Goal: Information Seeking & Learning: Learn about a topic

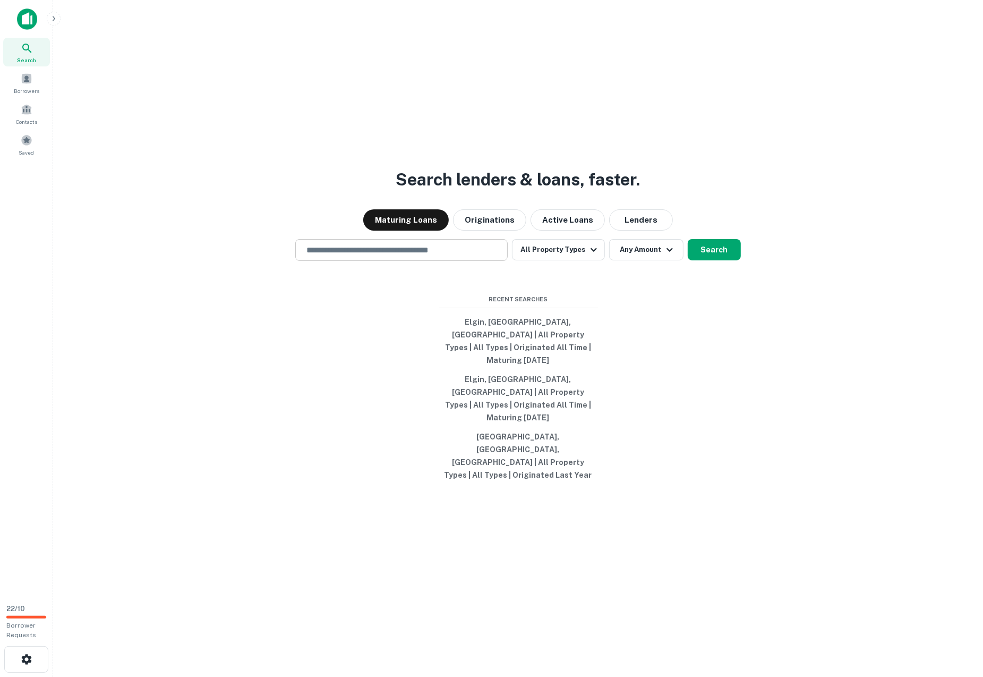
click at [378, 256] on input "text" at bounding box center [401, 250] width 203 height 12
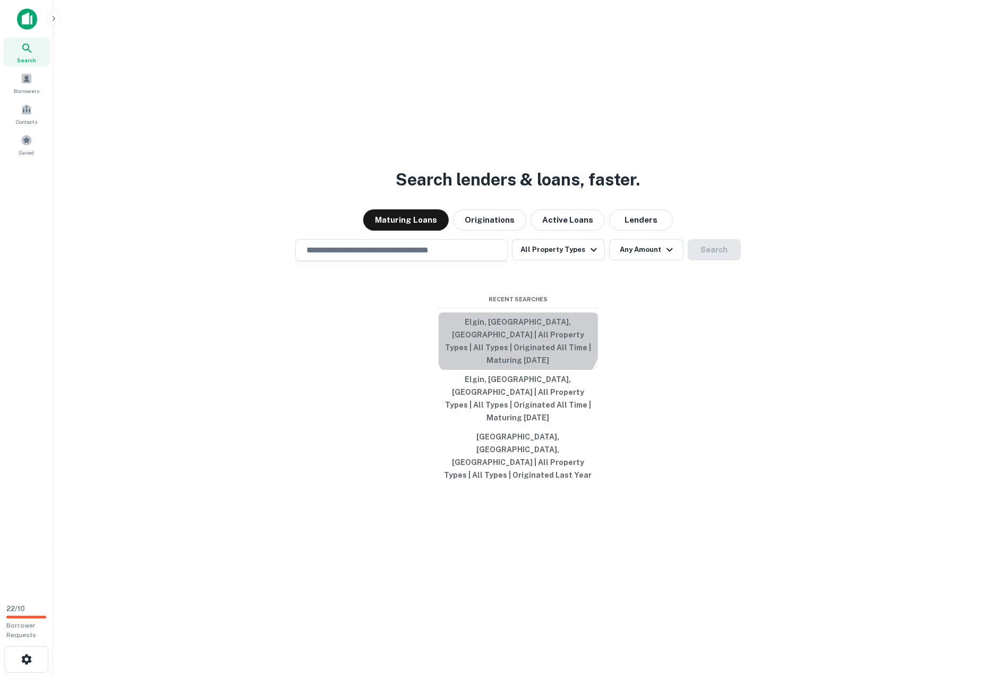
click at [517, 351] on button "Elgin, [GEOGRAPHIC_DATA], [GEOGRAPHIC_DATA] | All Property Types | All Types | …" at bounding box center [518, 340] width 159 height 57
type input "**********"
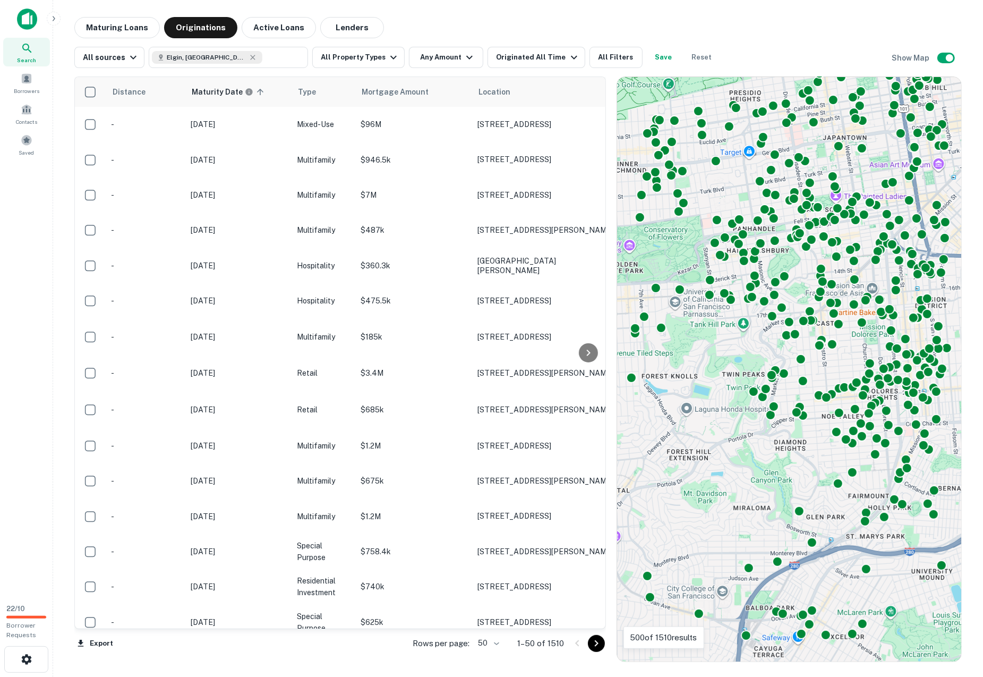
click at [31, 61] on span "Search" at bounding box center [26, 60] width 19 height 8
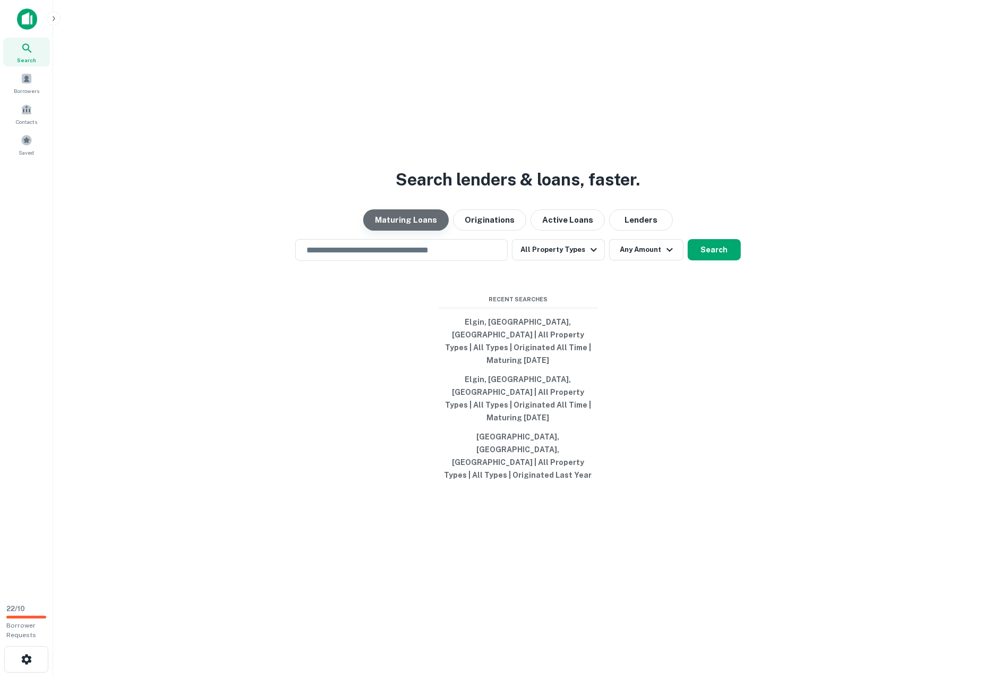
click at [428, 230] on button "Maturing Loans" at bounding box center [406, 219] width 86 height 21
click at [419, 256] on input "text" at bounding box center [401, 250] width 203 height 12
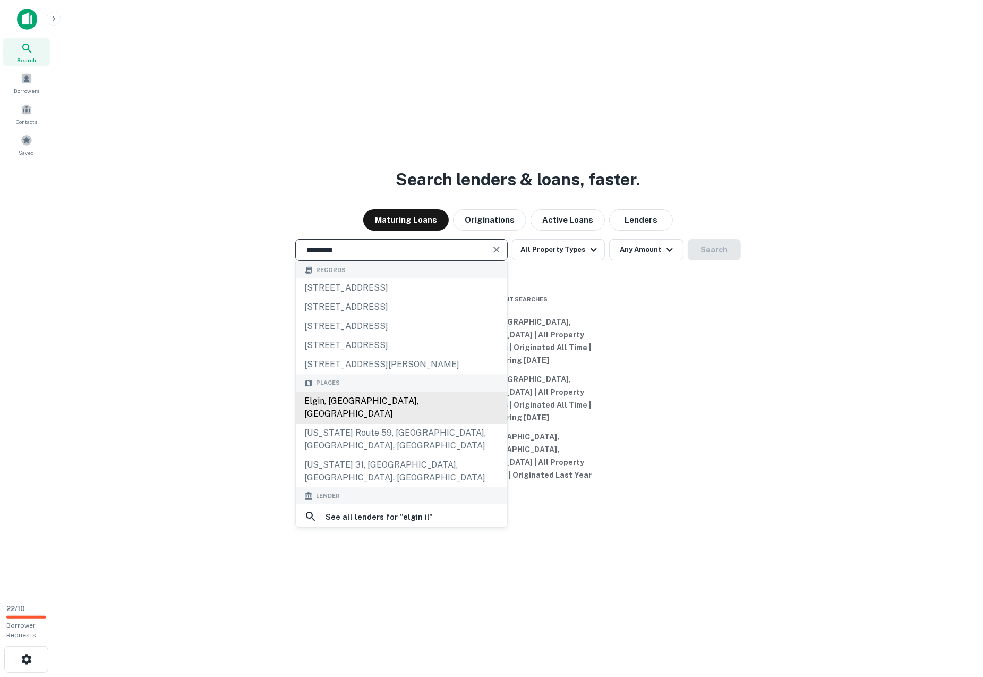
click at [345, 423] on div "Elgin, [GEOGRAPHIC_DATA], [GEOGRAPHIC_DATA]" at bounding box center [401, 407] width 211 height 32
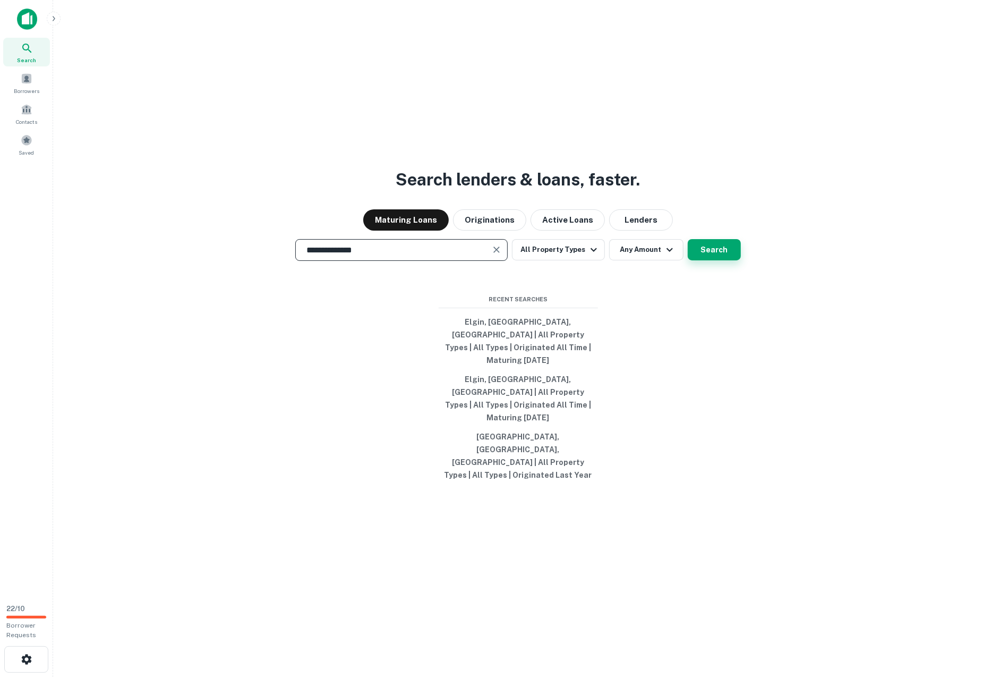
type input "**********"
click at [723, 260] on button "Search" at bounding box center [714, 249] width 53 height 21
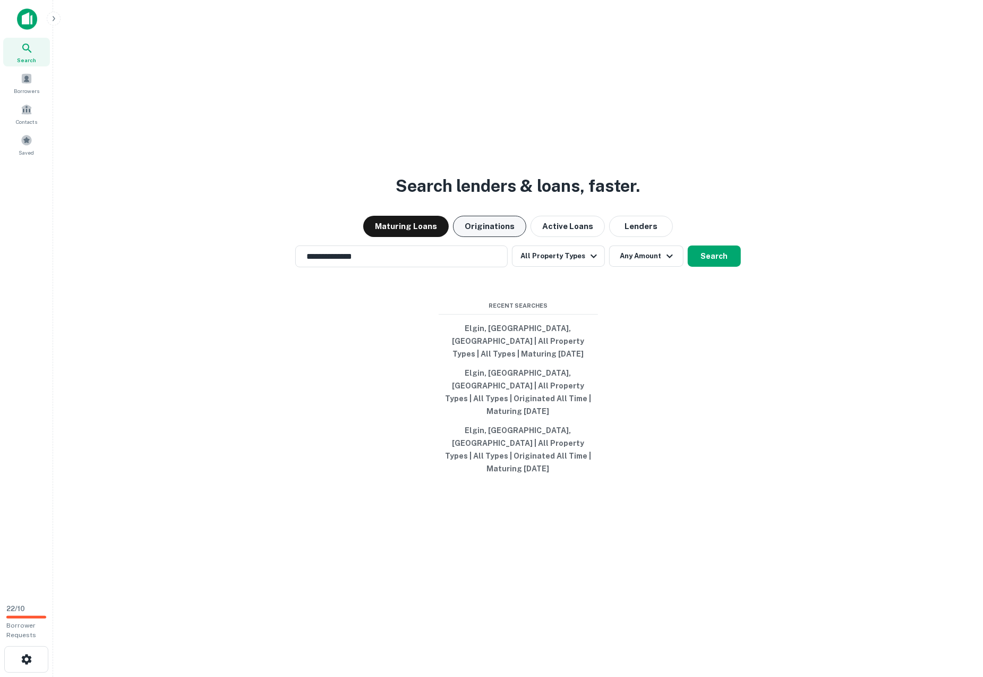
click at [503, 237] on button "Originations" at bounding box center [489, 226] width 73 height 21
click at [732, 267] on button "Search" at bounding box center [714, 255] width 53 height 21
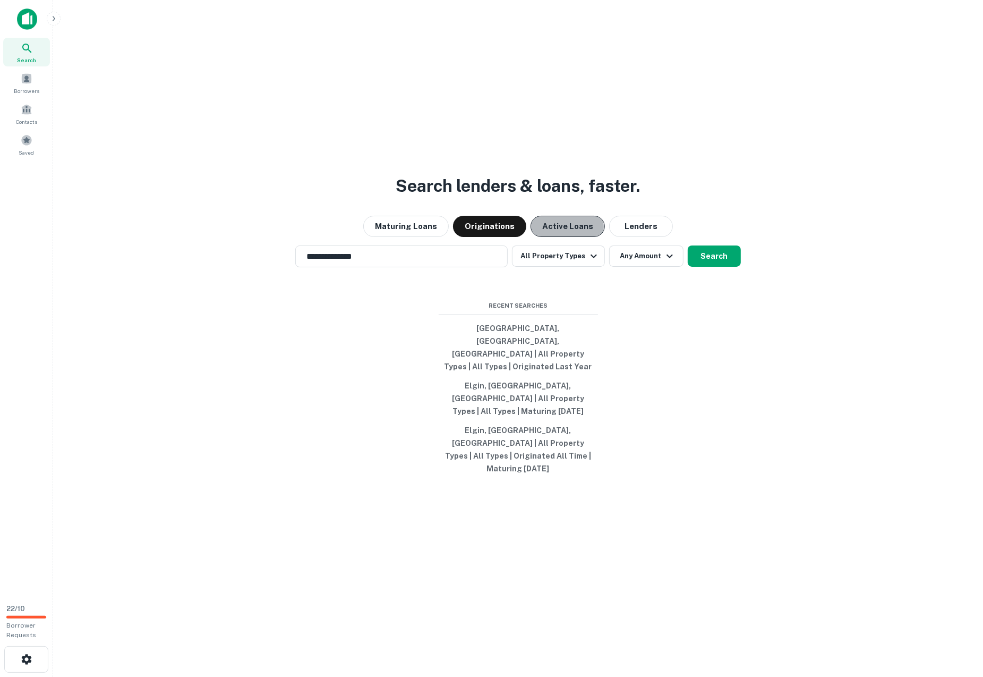
click at [551, 237] on button "Active Loans" at bounding box center [568, 226] width 74 height 21
click at [727, 267] on button "Search" at bounding box center [714, 255] width 53 height 21
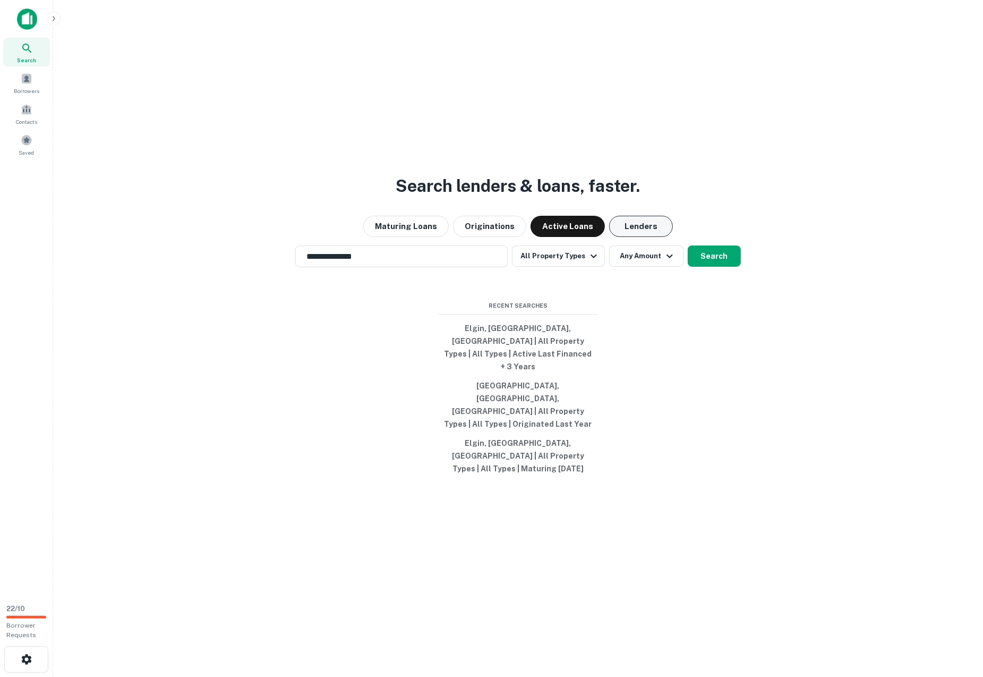
click at [644, 237] on button "Lenders" at bounding box center [641, 226] width 64 height 21
click at [708, 267] on button "Search" at bounding box center [714, 255] width 53 height 21
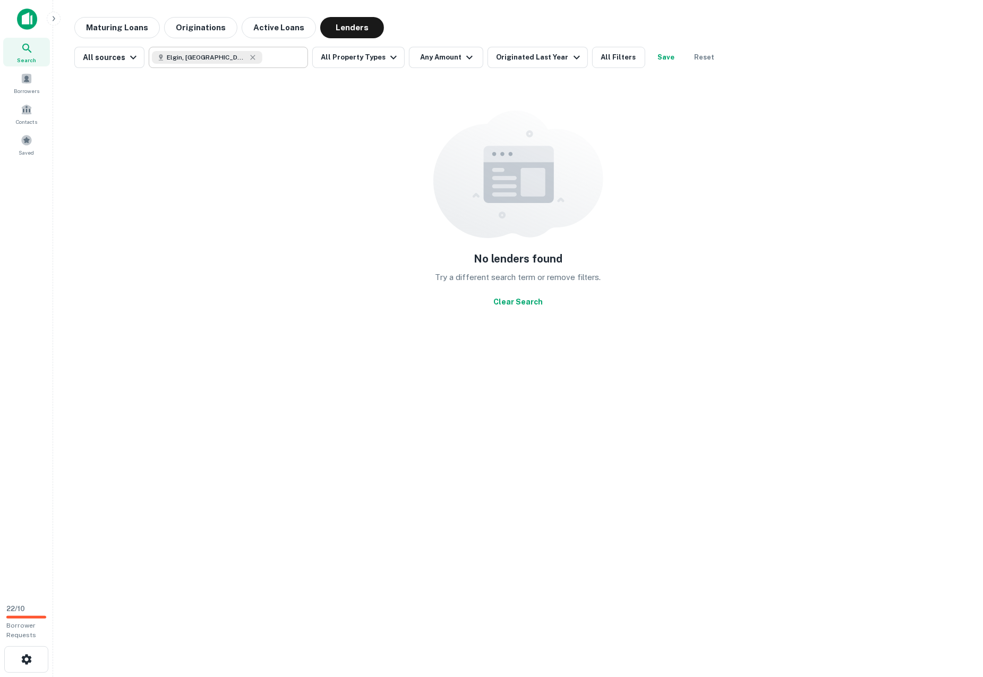
type input "**********"
click at [262, 59] on input "**********" at bounding box center [282, 57] width 41 height 15
click at [495, 15] on main "Maturing Loans Originations Active Loans Lenders All sources Elgin, IL, USA ​ A…" at bounding box center [518, 338] width 930 height 677
click at [375, 262] on div "No lenders found Try a different search term or remove filters. Clear Search" at bounding box center [517, 210] width 887 height 269
click at [526, 59] on div "Originated Last Year" at bounding box center [539, 57] width 87 height 13
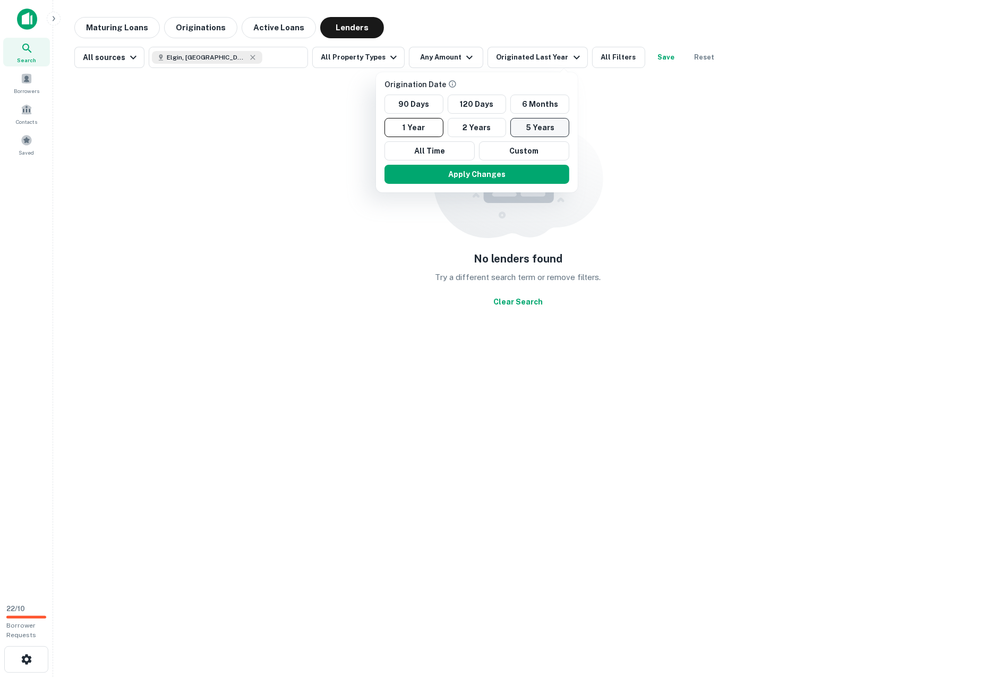
click at [534, 127] on button "5 Years" at bounding box center [539, 127] width 59 height 19
click at [511, 178] on button "Apply Changes" at bounding box center [487, 174] width 185 height 19
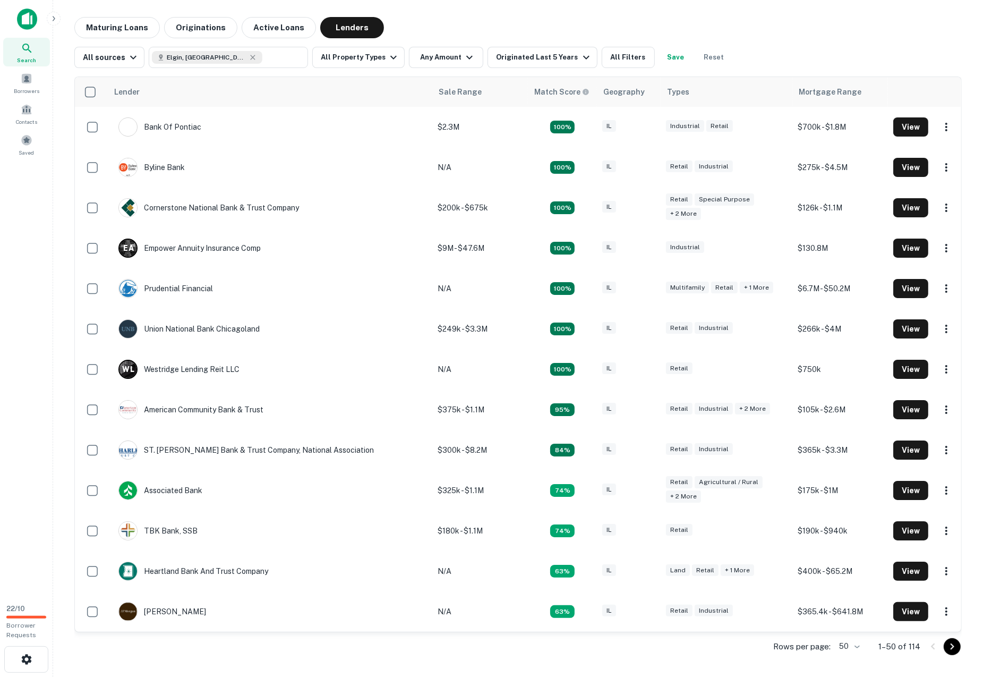
click at [506, 16] on main "Maturing Loans Originations Active Loans Lenders All sources Elgin, IL, USA ​ A…" at bounding box center [518, 338] width 930 height 677
click at [506, 52] on div "Originated Last 5 Years" at bounding box center [544, 57] width 96 height 13
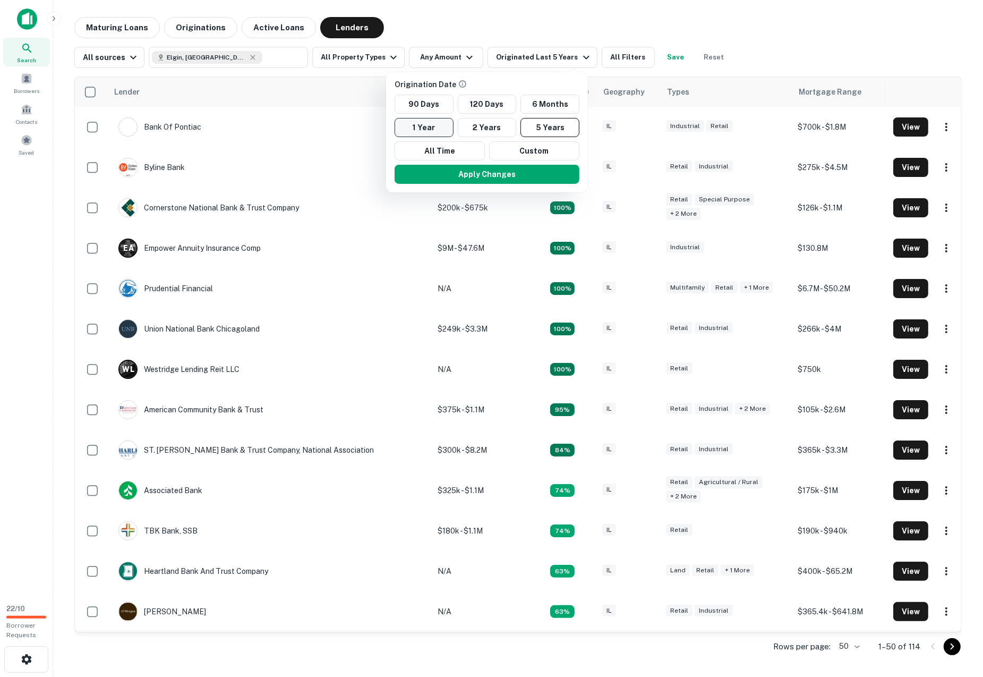
click at [429, 122] on button "1 Year" at bounding box center [424, 127] width 59 height 19
click at [433, 174] on button "Apply Changes" at bounding box center [477, 174] width 185 height 19
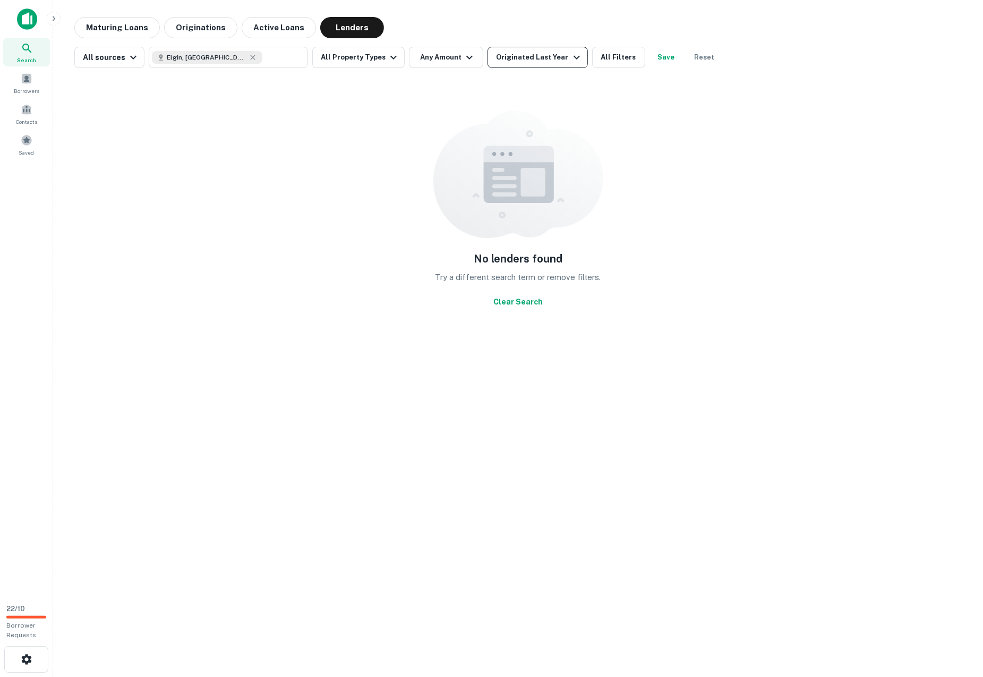
click at [529, 50] on button "Originated Last Year" at bounding box center [538, 57] width 100 height 21
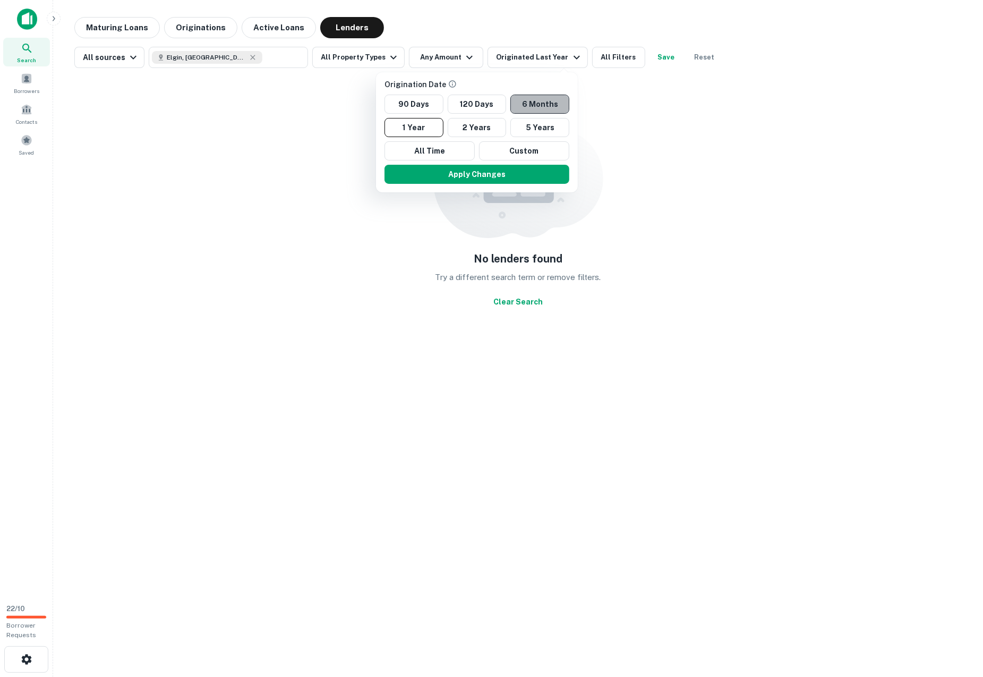
click at [528, 108] on button "6 Months" at bounding box center [539, 104] width 59 height 19
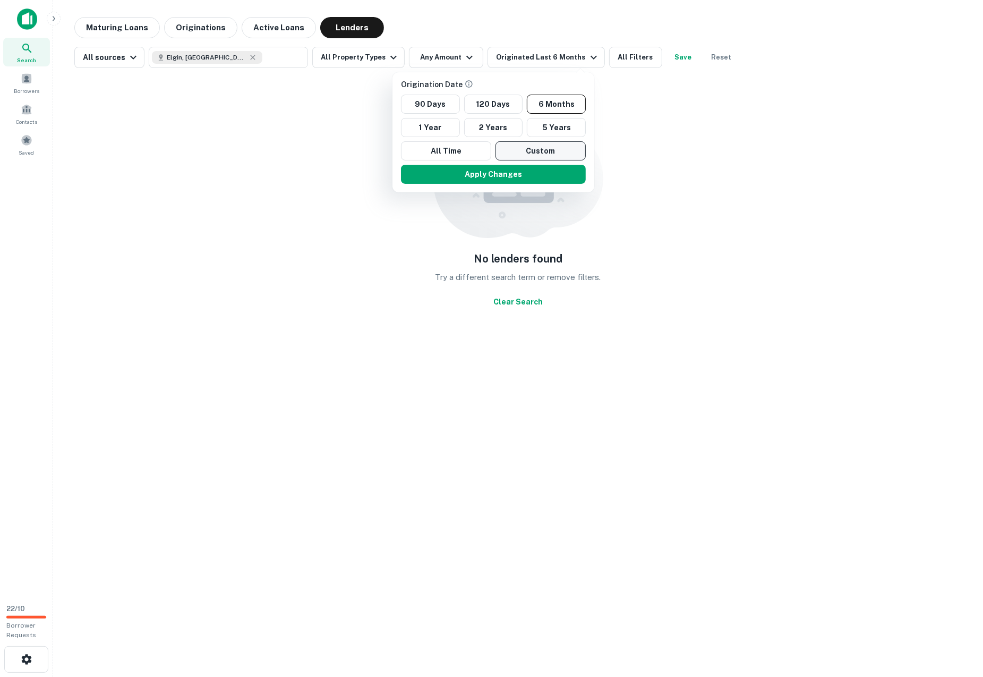
click at [494, 171] on button "Apply Changes" at bounding box center [493, 174] width 185 height 19
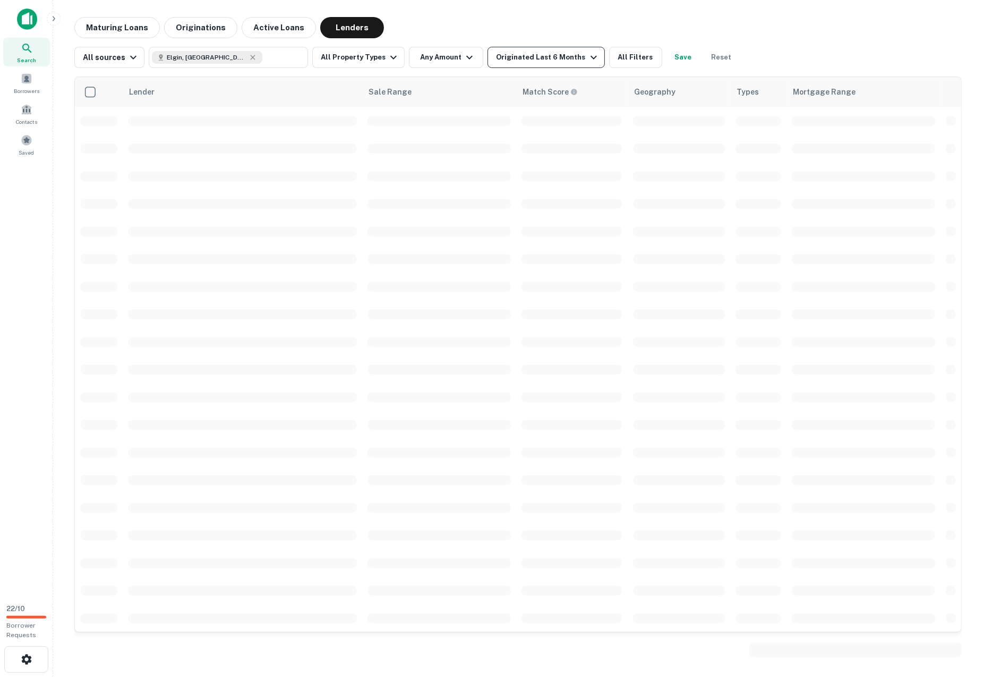
click at [511, 64] on button "Originated Last 6 Months" at bounding box center [546, 57] width 117 height 21
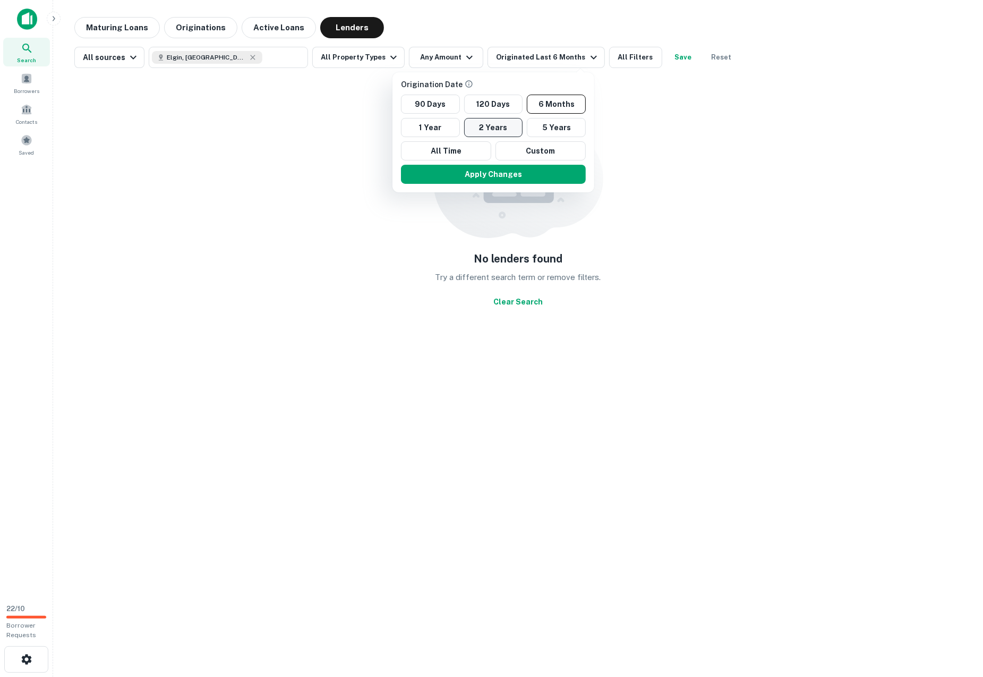
click at [484, 124] on button "2 Years" at bounding box center [493, 127] width 59 height 19
click at [476, 175] on button "Apply Changes" at bounding box center [486, 174] width 185 height 19
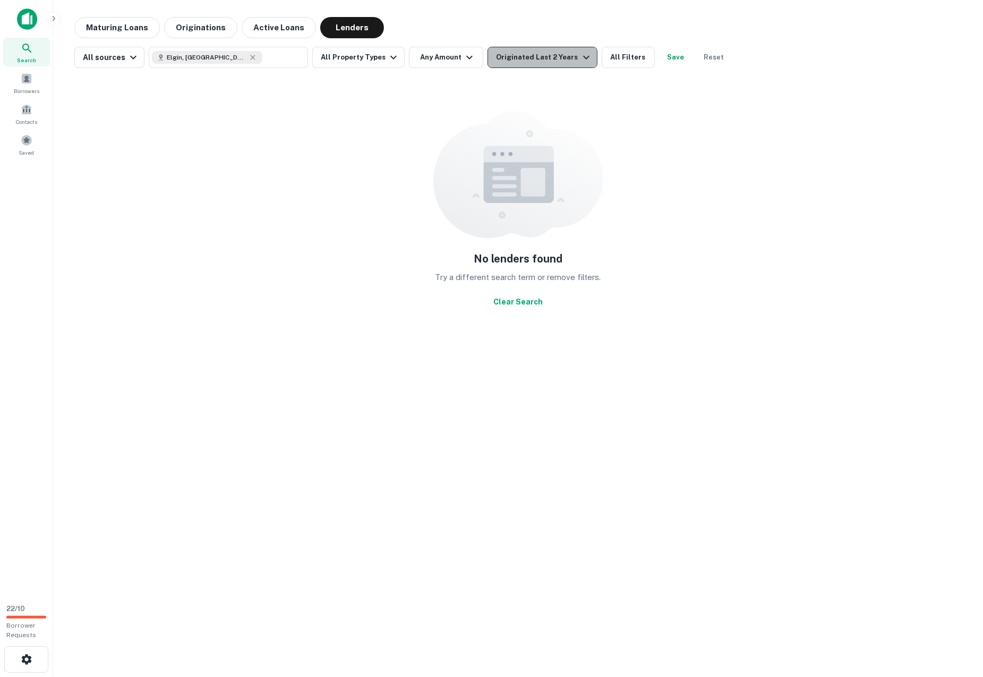
click at [580, 54] on icon "button" at bounding box center [586, 57] width 13 height 13
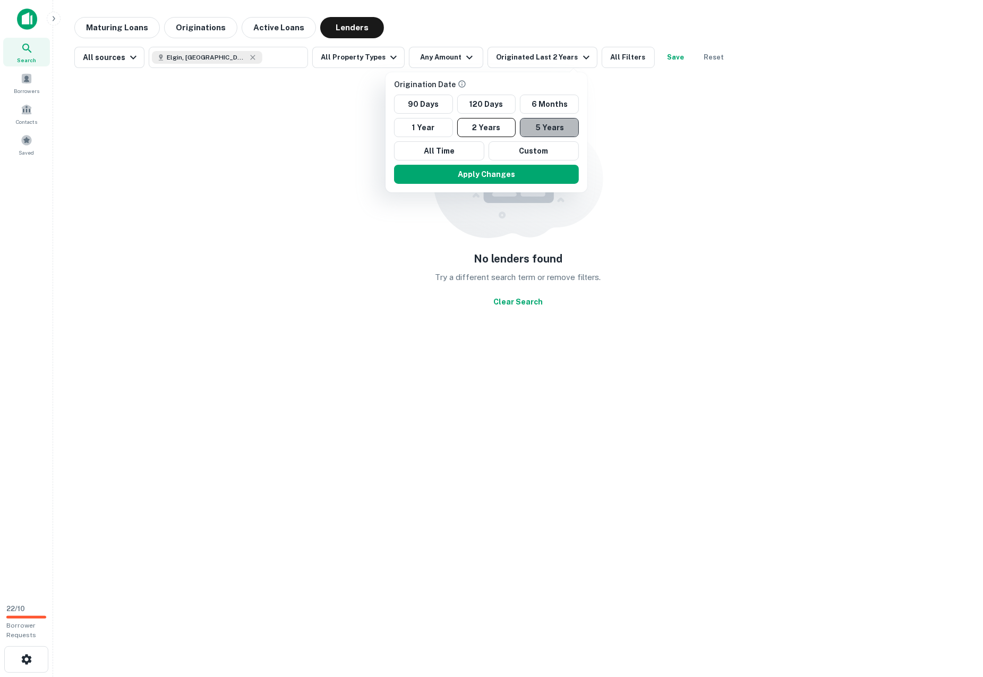
click at [556, 118] on button "5 Years" at bounding box center [549, 127] width 59 height 19
drag, startPoint x: 467, startPoint y: 166, endPoint x: 424, endPoint y: 183, distance: 46.7
click at [467, 166] on button "Apply Changes" at bounding box center [487, 174] width 185 height 19
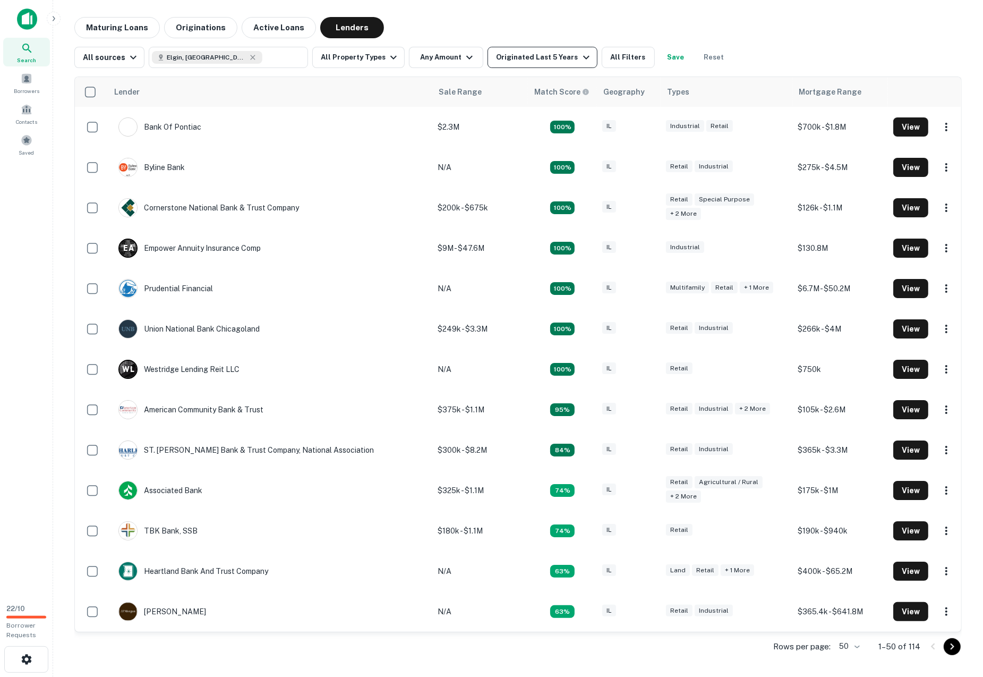
click at [508, 58] on div "Originated Last 5 Years" at bounding box center [544, 57] width 96 height 13
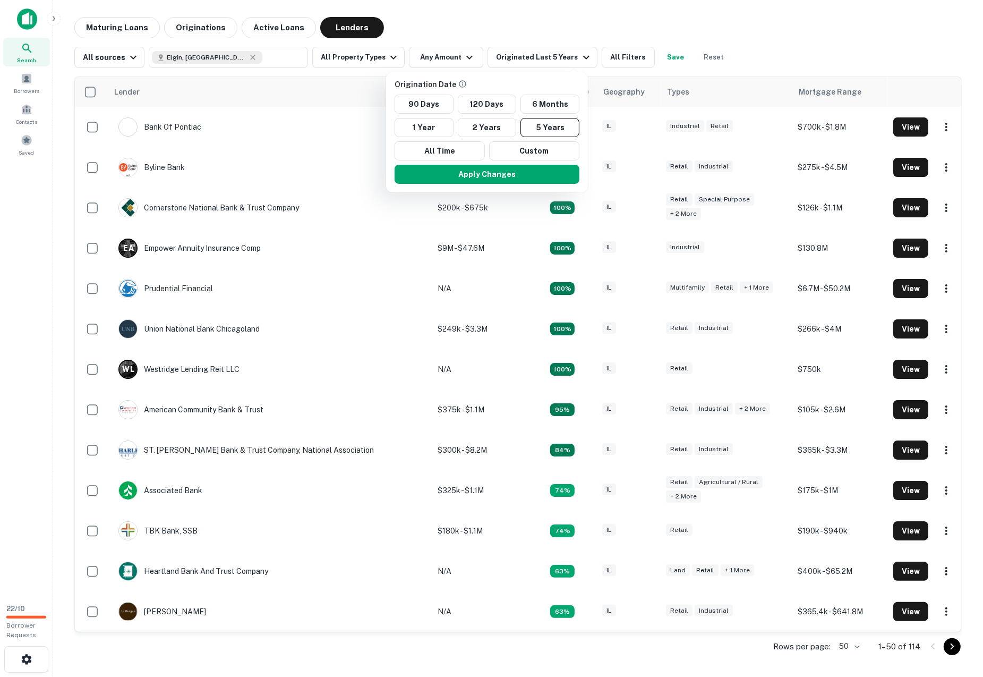
click at [536, 27] on div at bounding box center [491, 338] width 983 height 677
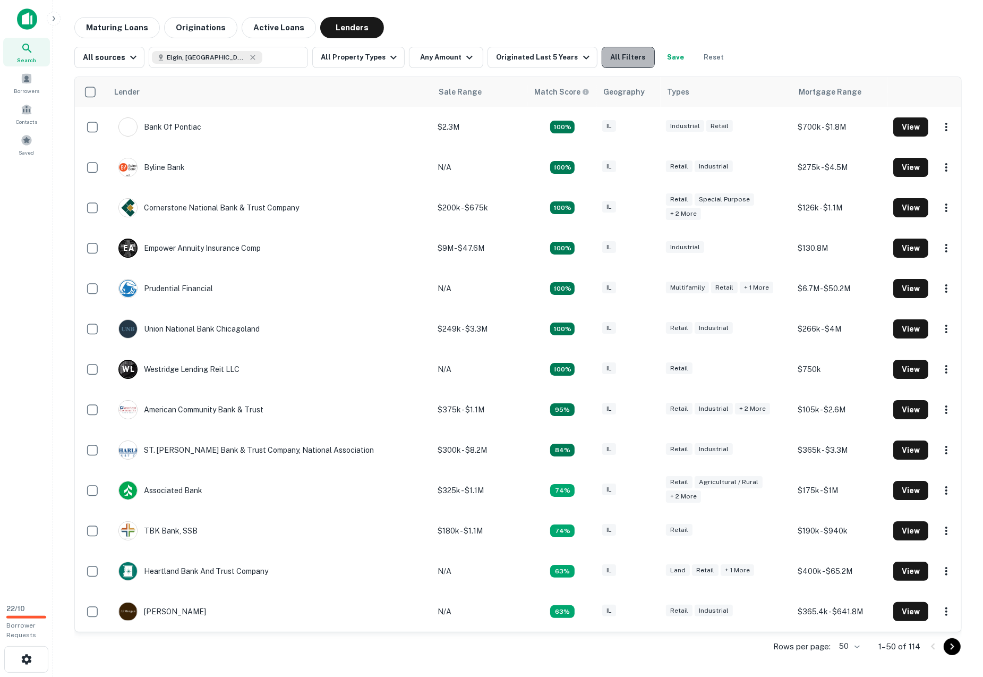
click at [603, 55] on button "All Filters" at bounding box center [628, 57] width 53 height 21
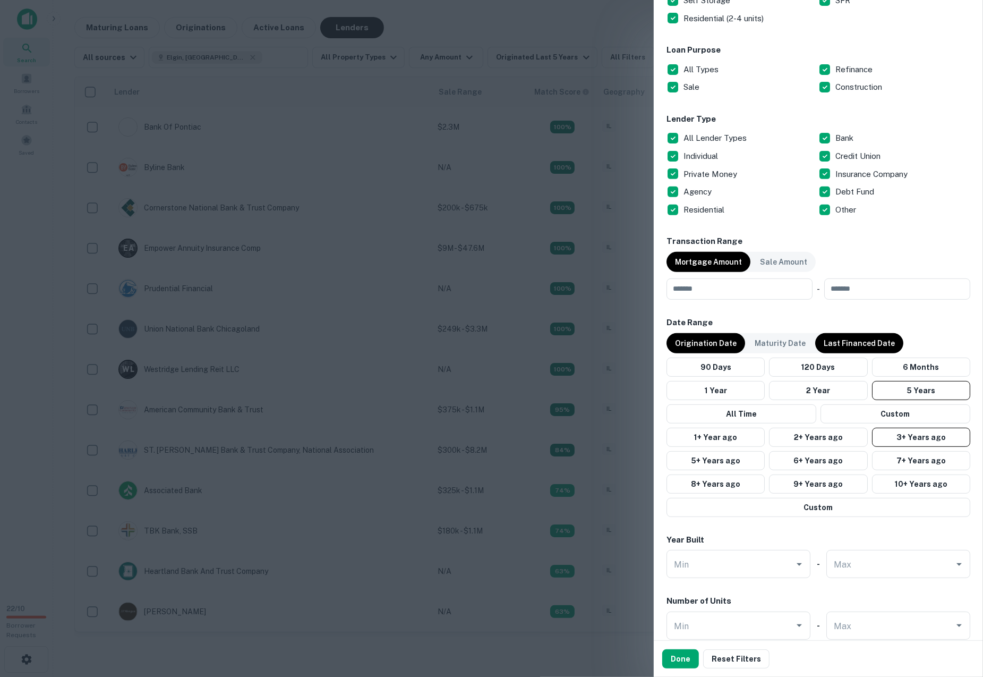
scroll to position [495, 0]
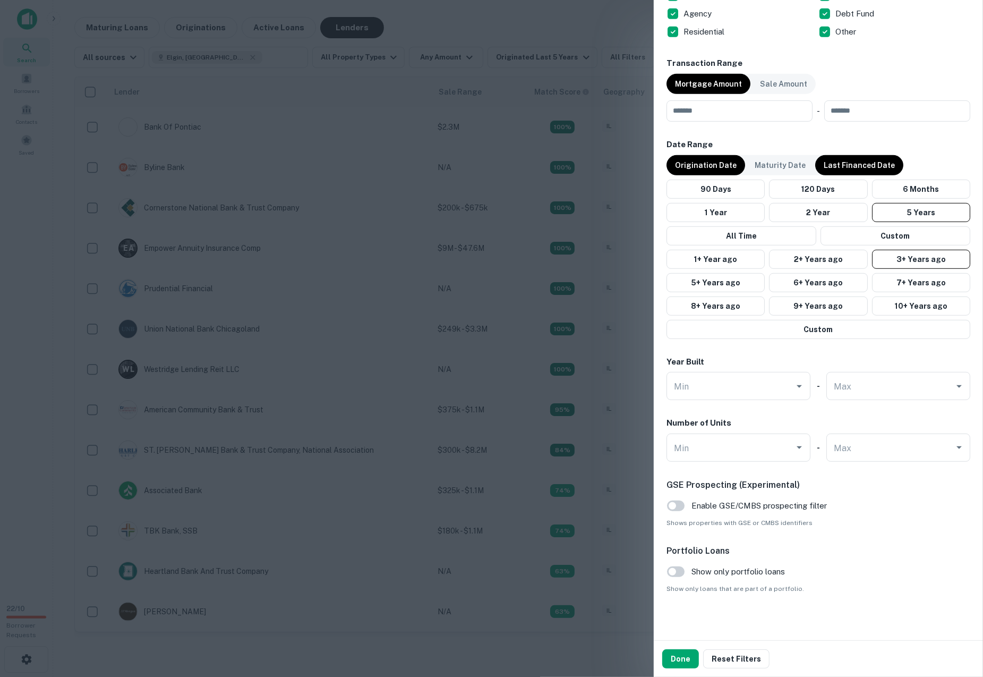
click at [844, 165] on p "Last Financed Date" at bounding box center [859, 165] width 71 height 12
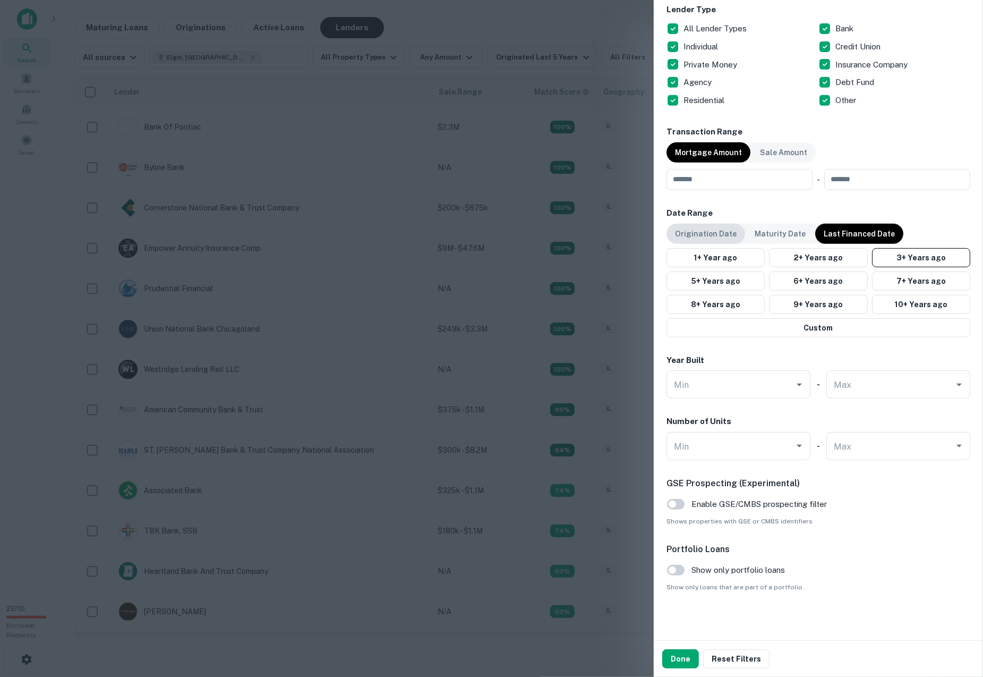
click at [724, 230] on p "Origination Date" at bounding box center [706, 234] width 62 height 12
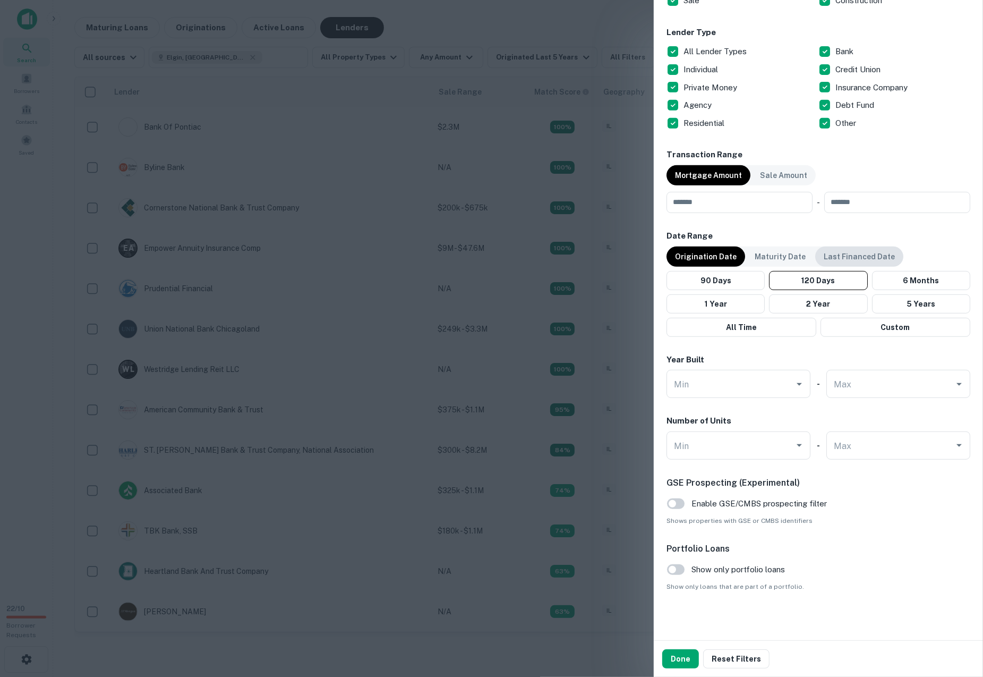
click at [840, 257] on p "Last Financed Date" at bounding box center [859, 257] width 71 height 12
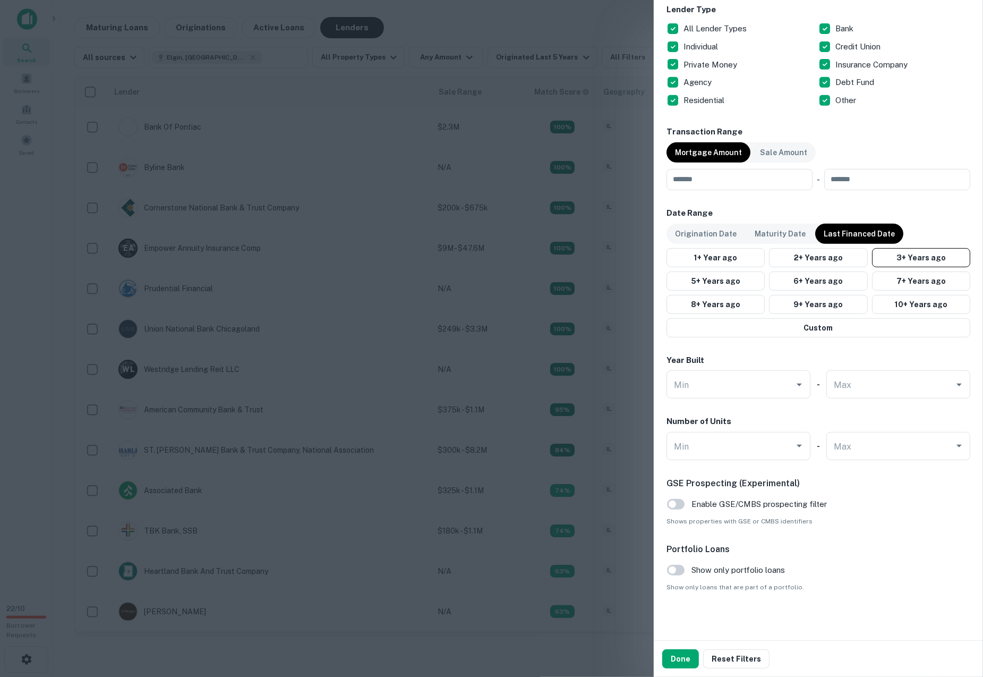
click at [541, 280] on div at bounding box center [491, 338] width 983 height 677
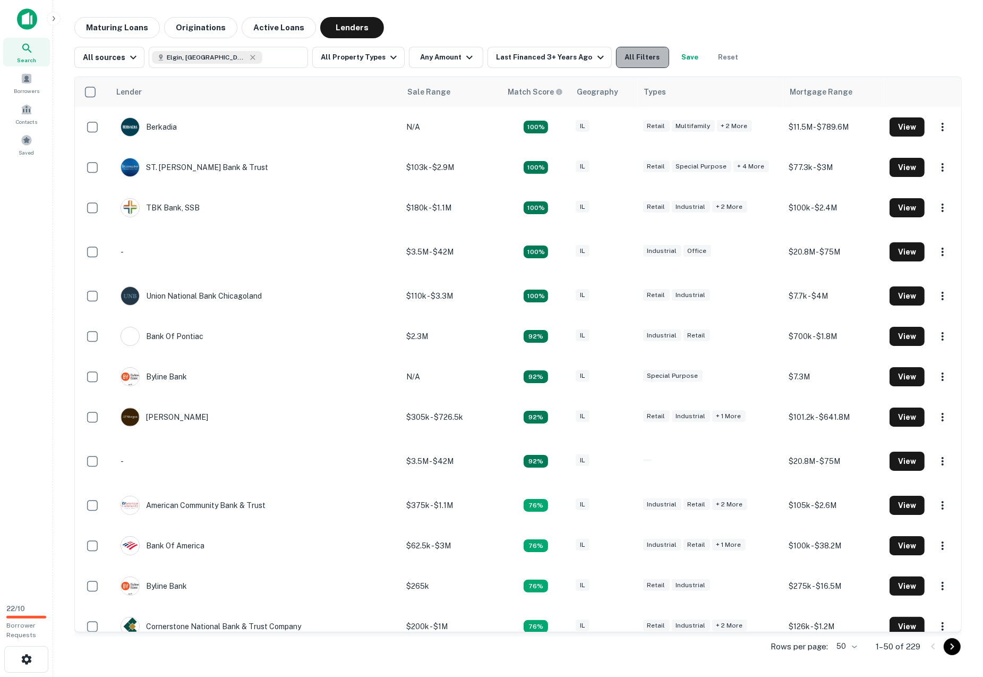
click at [616, 58] on button "All Filters" at bounding box center [642, 57] width 53 height 21
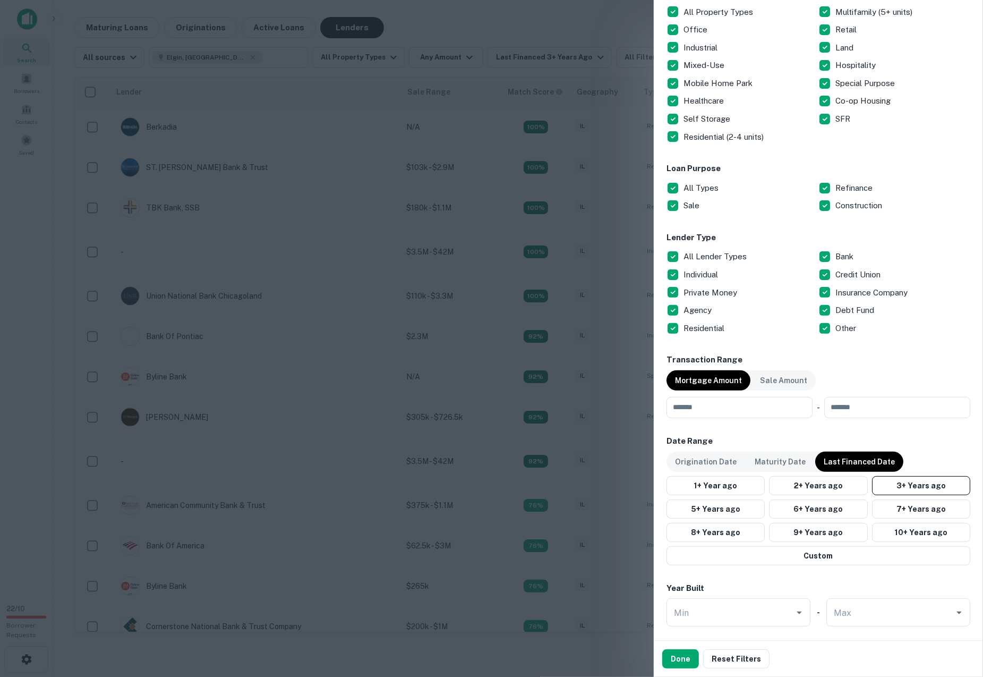
scroll to position [427, 0]
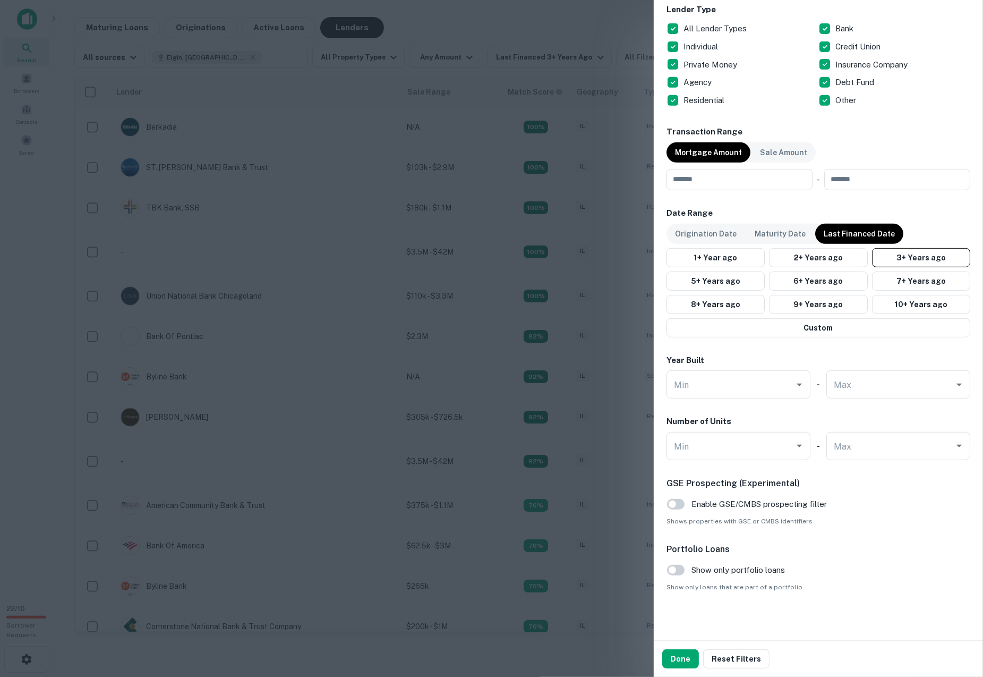
click at [553, 157] on div at bounding box center [491, 338] width 983 height 677
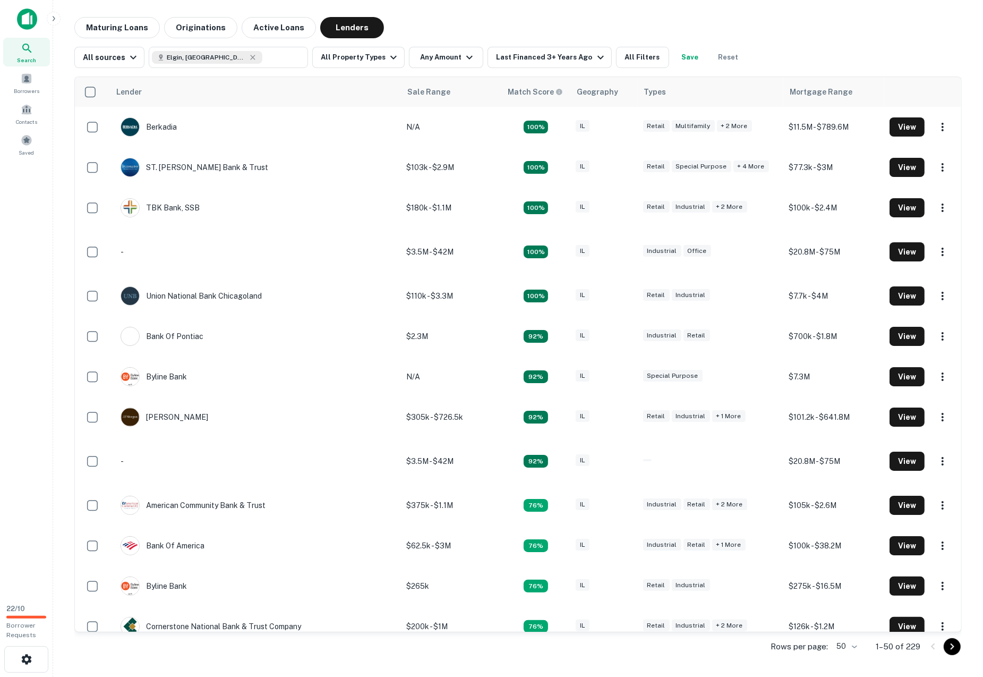
click at [19, 52] on div "Search" at bounding box center [26, 52] width 47 height 29
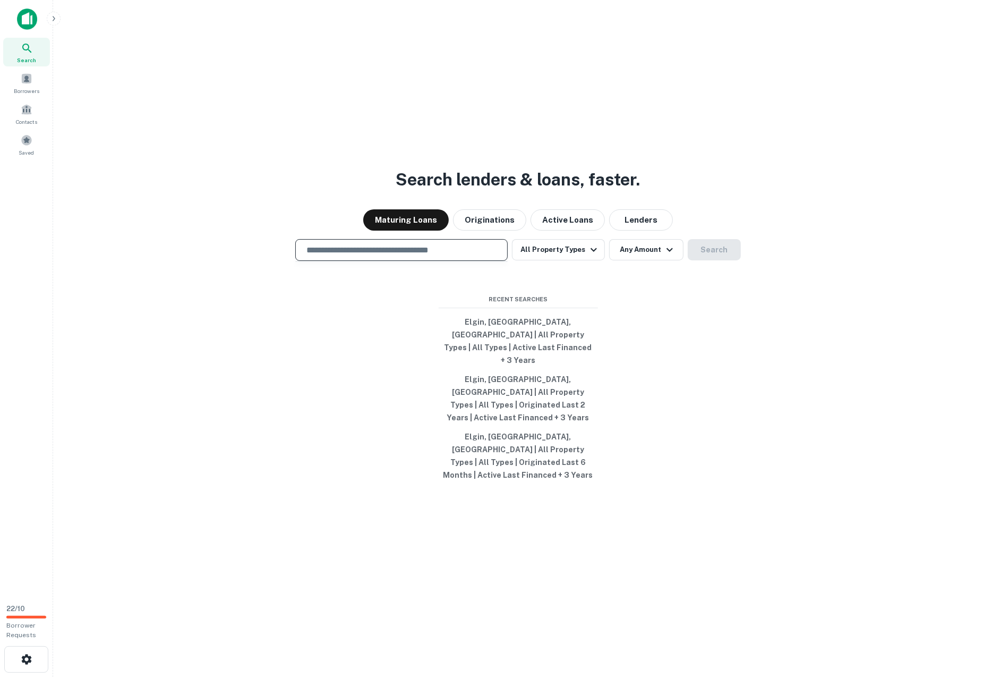
click at [392, 256] on input "text" at bounding box center [401, 250] width 203 height 12
type input "**********"
click at [631, 230] on button "Lenders" at bounding box center [641, 219] width 64 height 21
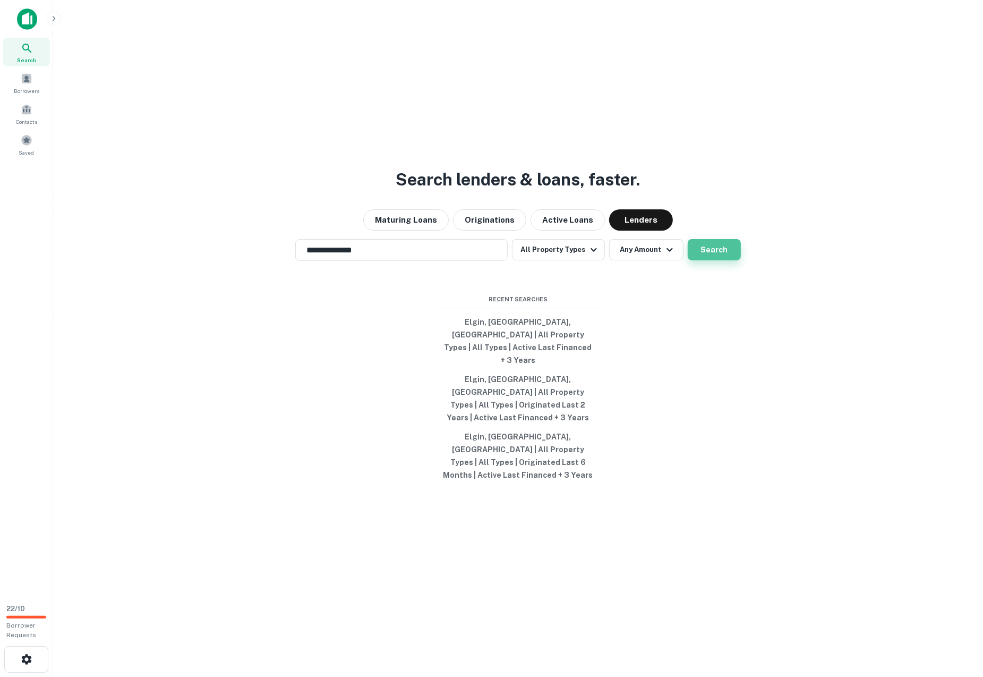
click at [700, 260] on button "Search" at bounding box center [714, 249] width 53 height 21
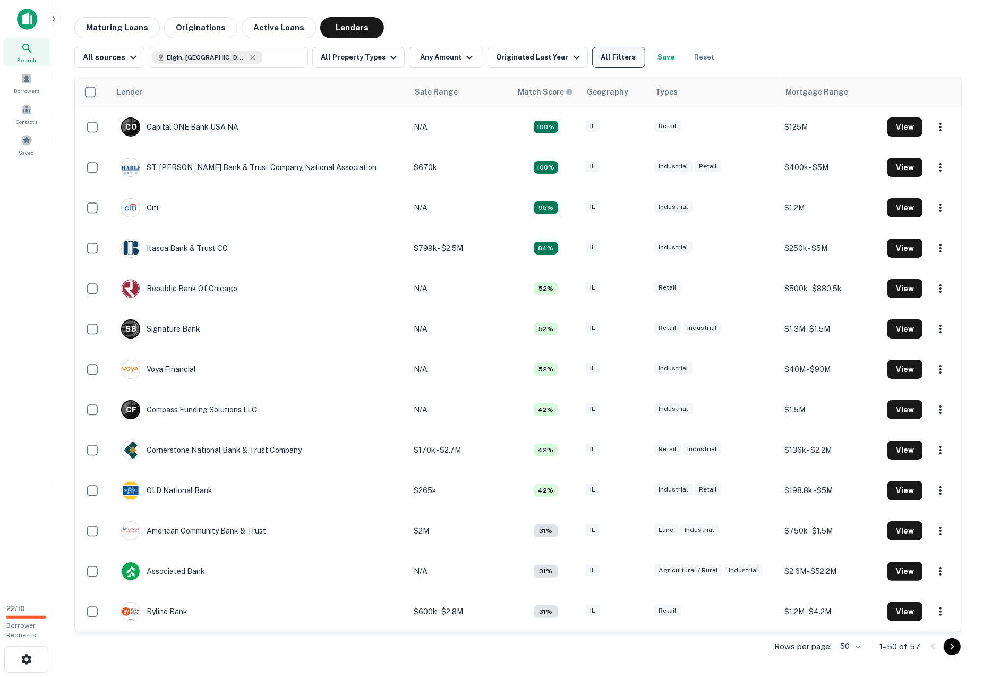
click at [608, 56] on button "All Filters" at bounding box center [618, 57] width 53 height 21
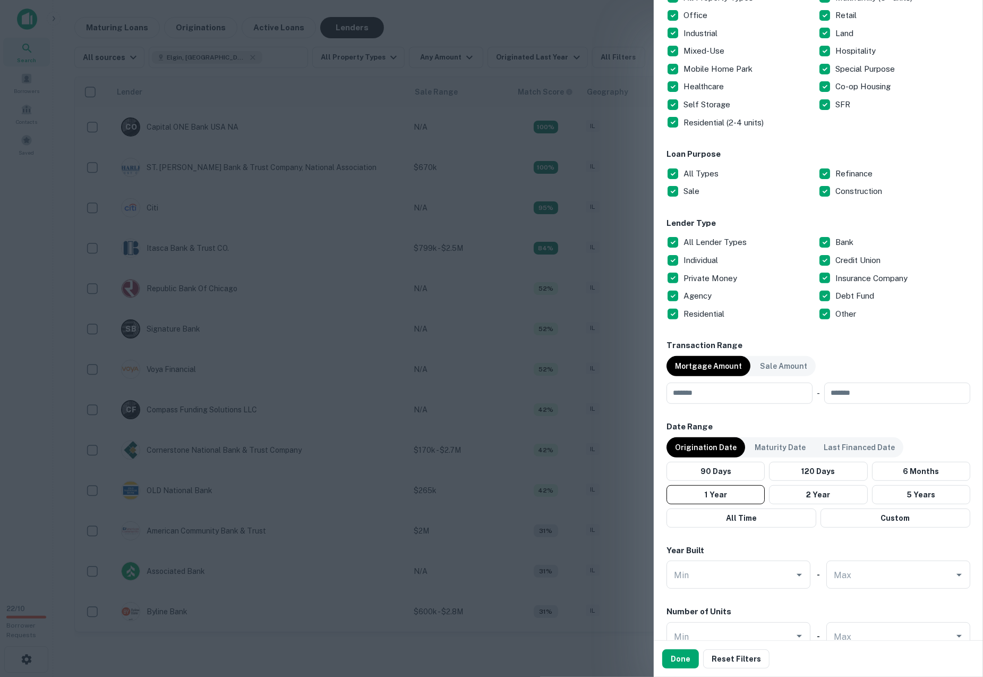
scroll to position [404, 0]
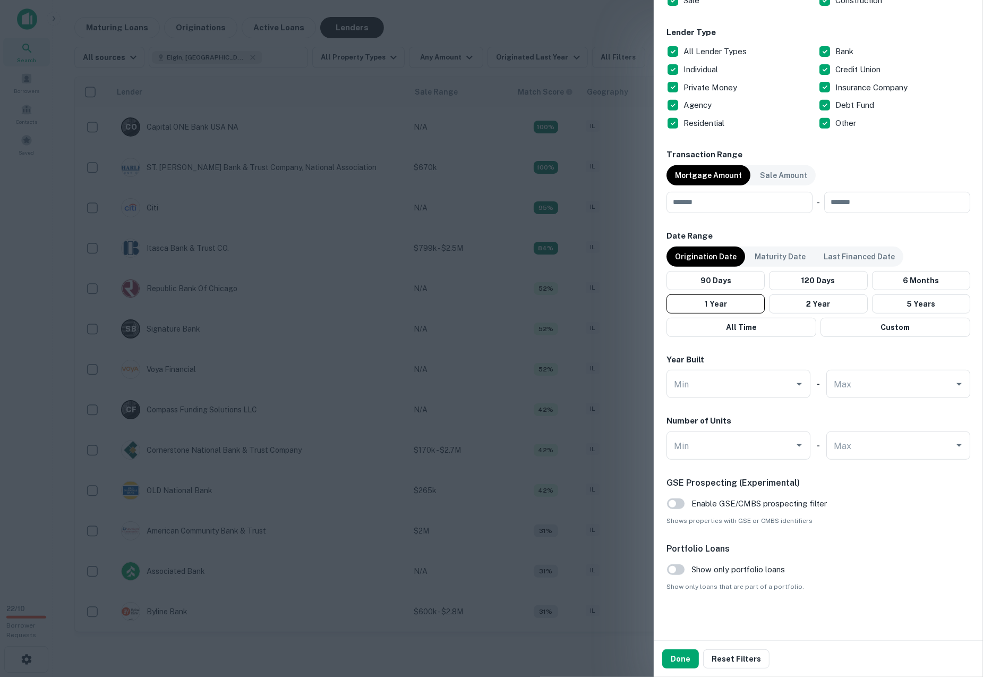
click at [512, 40] on div at bounding box center [491, 338] width 983 height 677
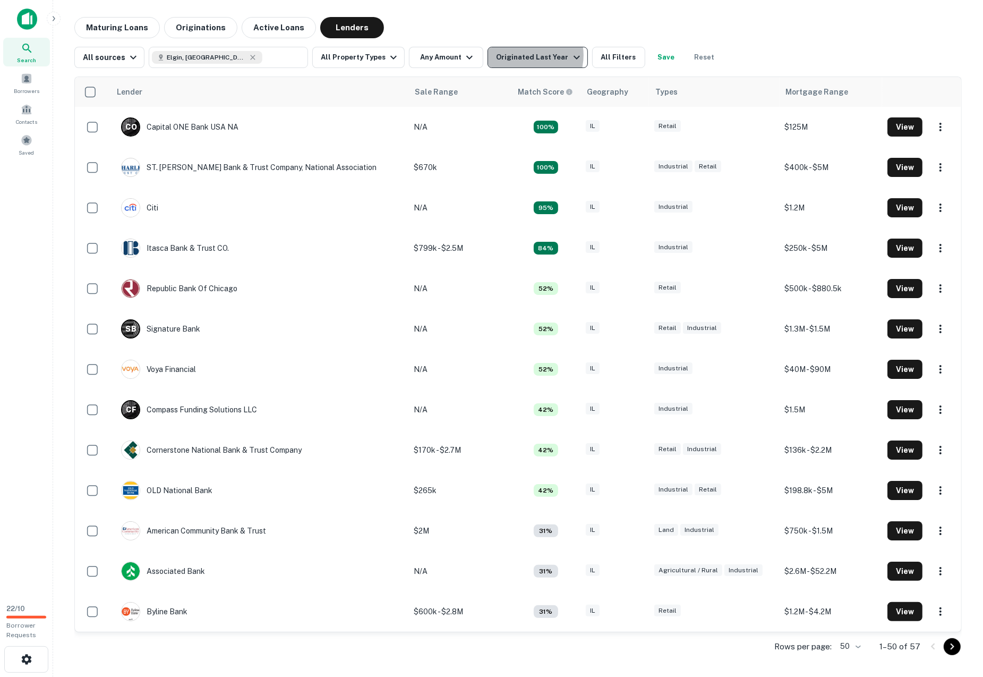
click at [520, 55] on div "Originated Last Year" at bounding box center [539, 57] width 87 height 13
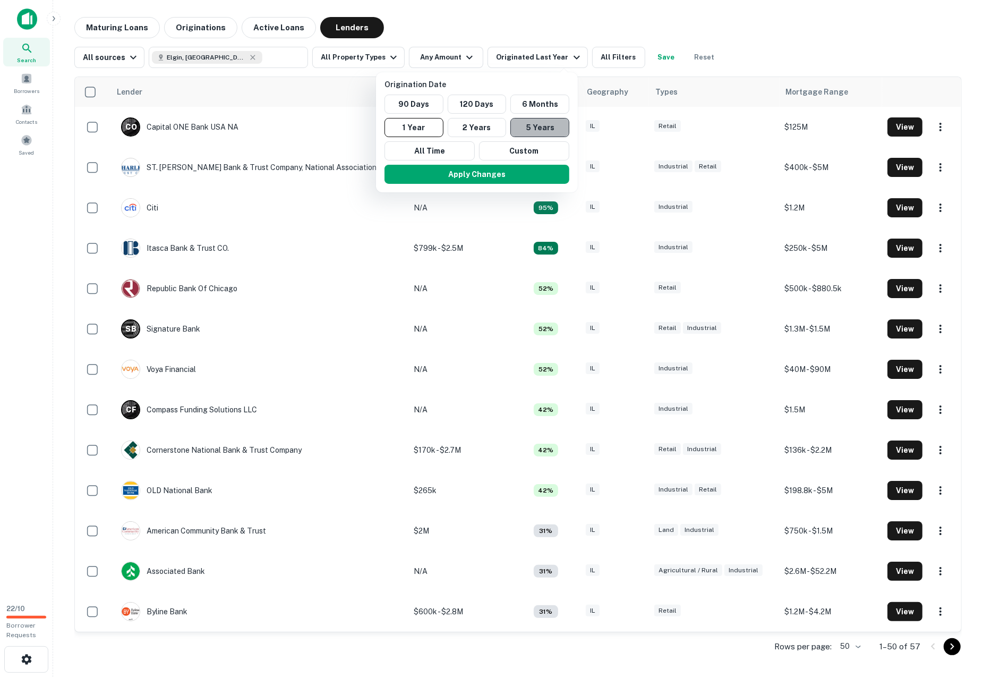
click at [534, 130] on button "5 Years" at bounding box center [539, 127] width 59 height 19
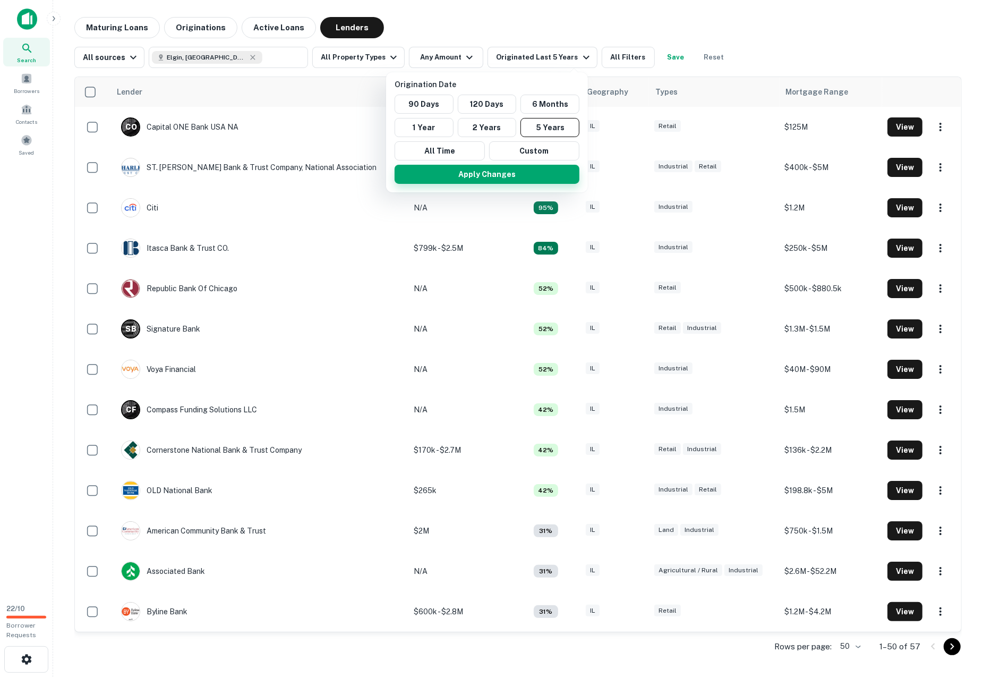
click at [499, 172] on button "Apply Changes" at bounding box center [487, 174] width 185 height 19
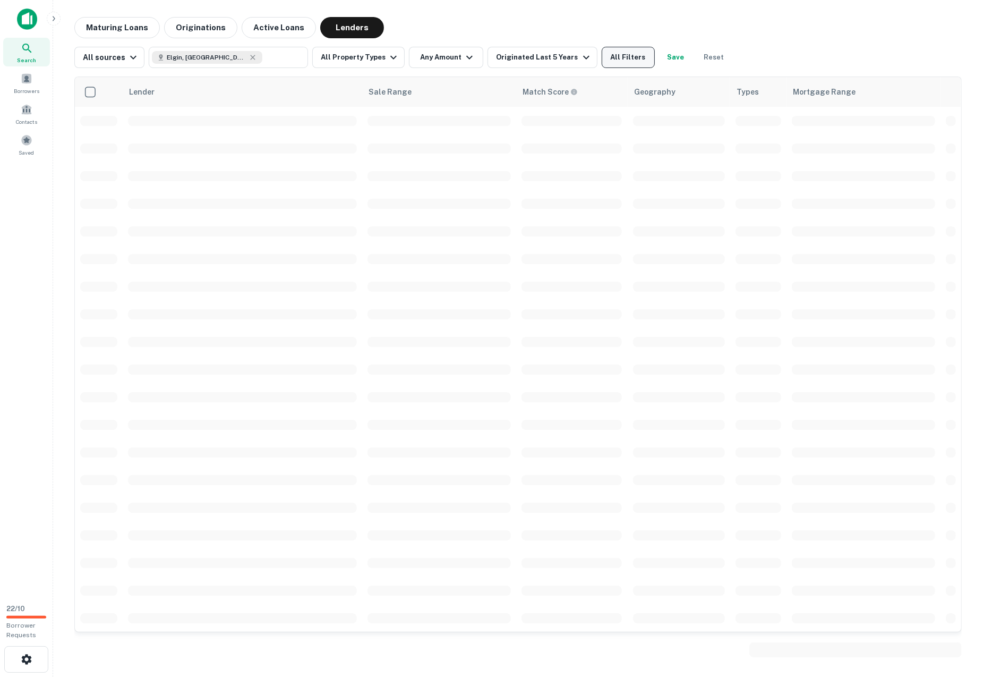
click at [610, 61] on button "All Filters" at bounding box center [628, 57] width 53 height 21
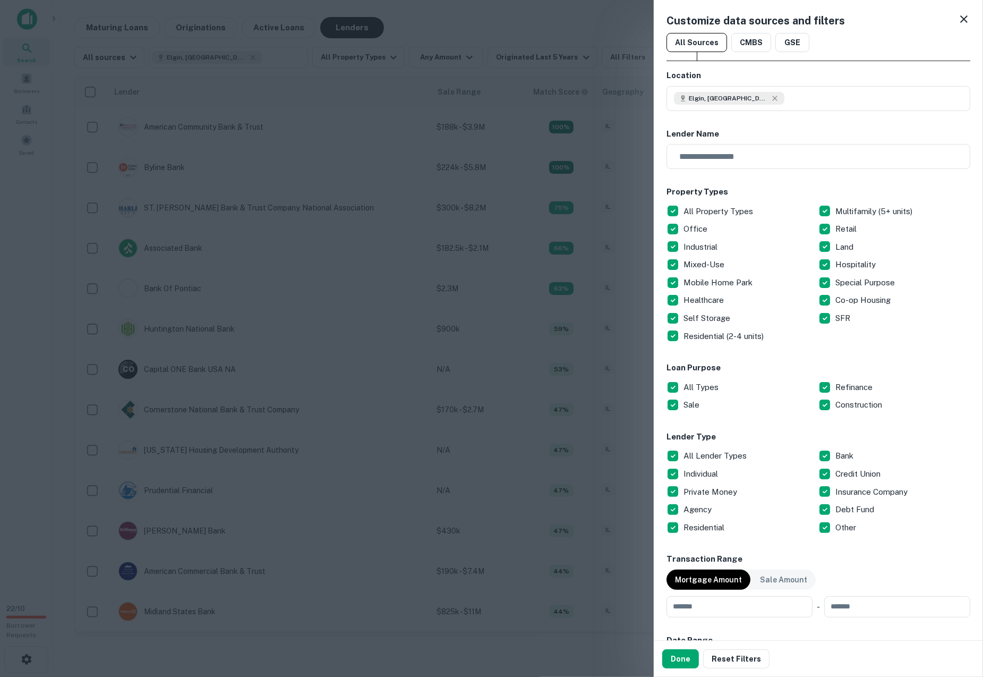
scroll to position [404, 0]
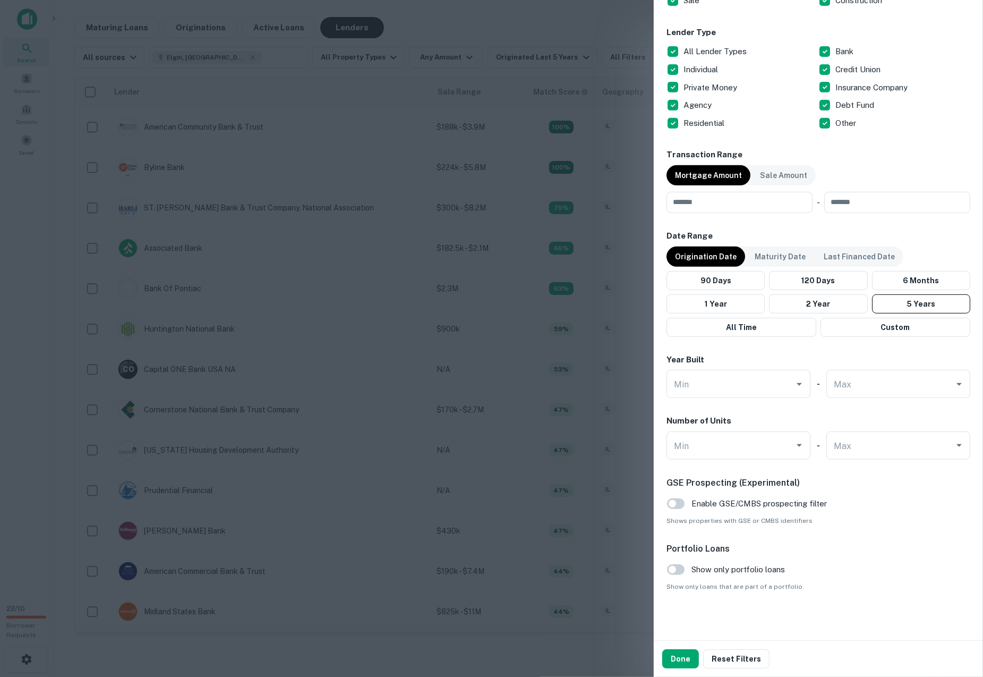
click at [626, 211] on div at bounding box center [491, 338] width 983 height 677
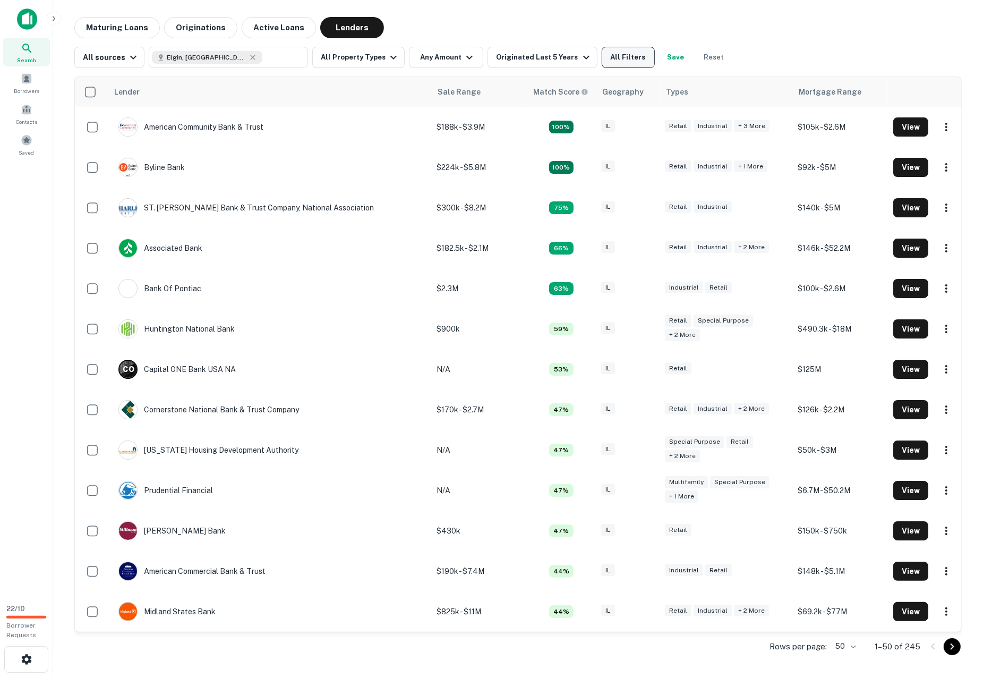
click at [602, 55] on button "All Filters" at bounding box center [628, 57] width 53 height 21
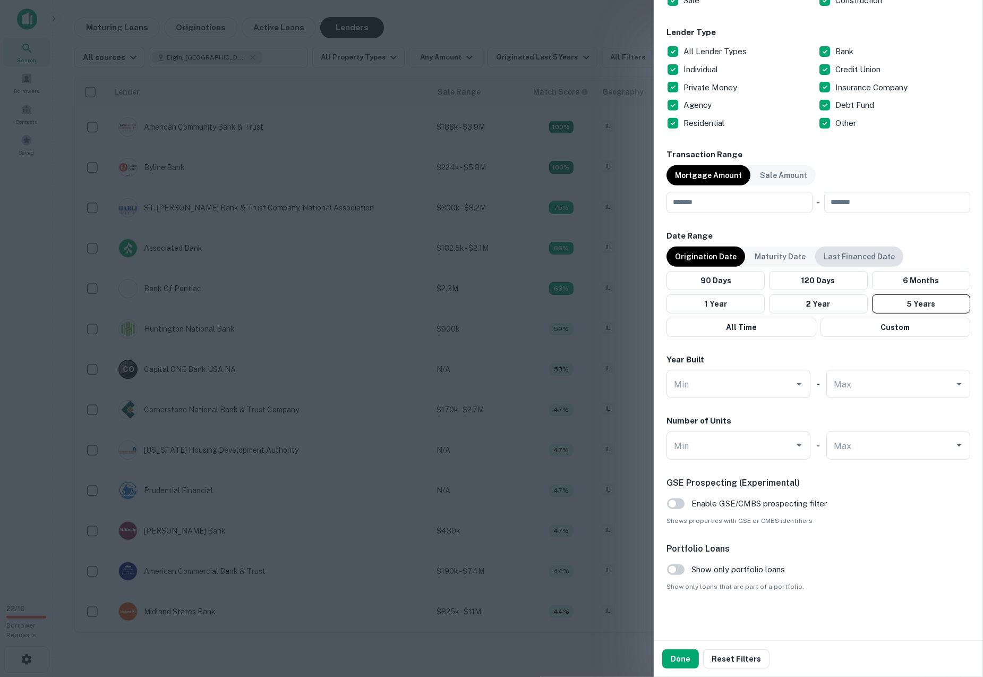
click at [838, 253] on p "Last Financed Date" at bounding box center [859, 257] width 71 height 12
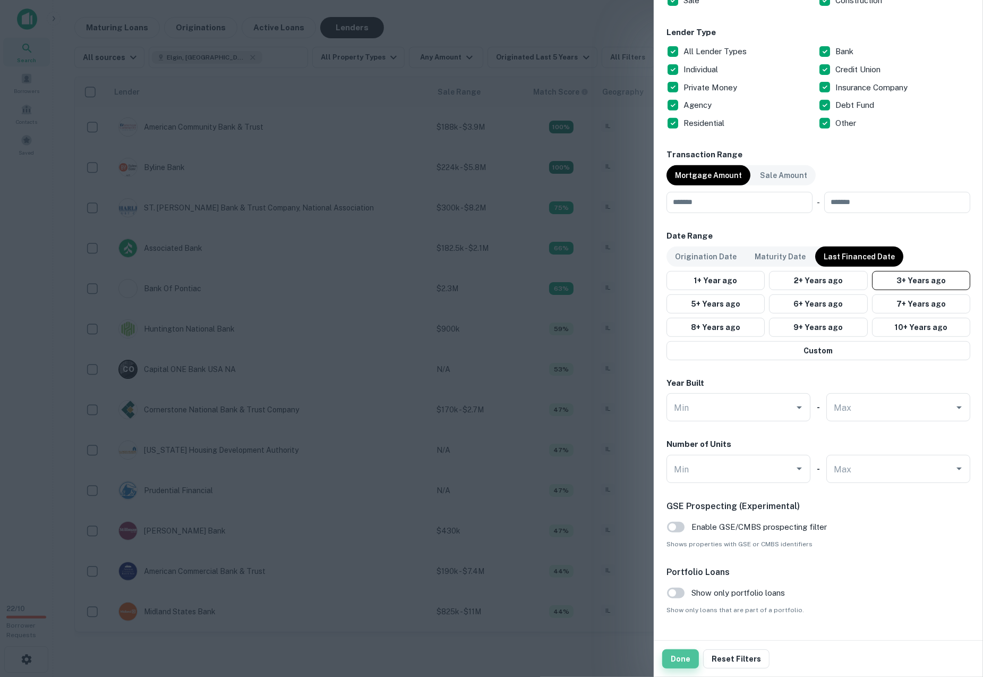
click at [674, 656] on button "Done" at bounding box center [680, 658] width 37 height 19
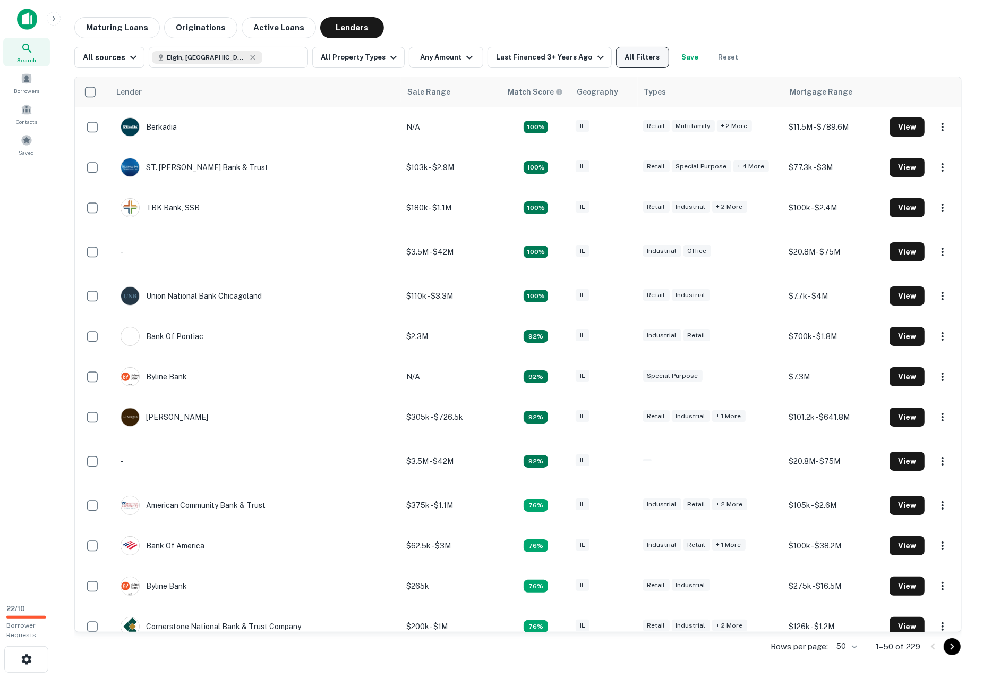
click at [623, 56] on button "All Filters" at bounding box center [642, 57] width 53 height 21
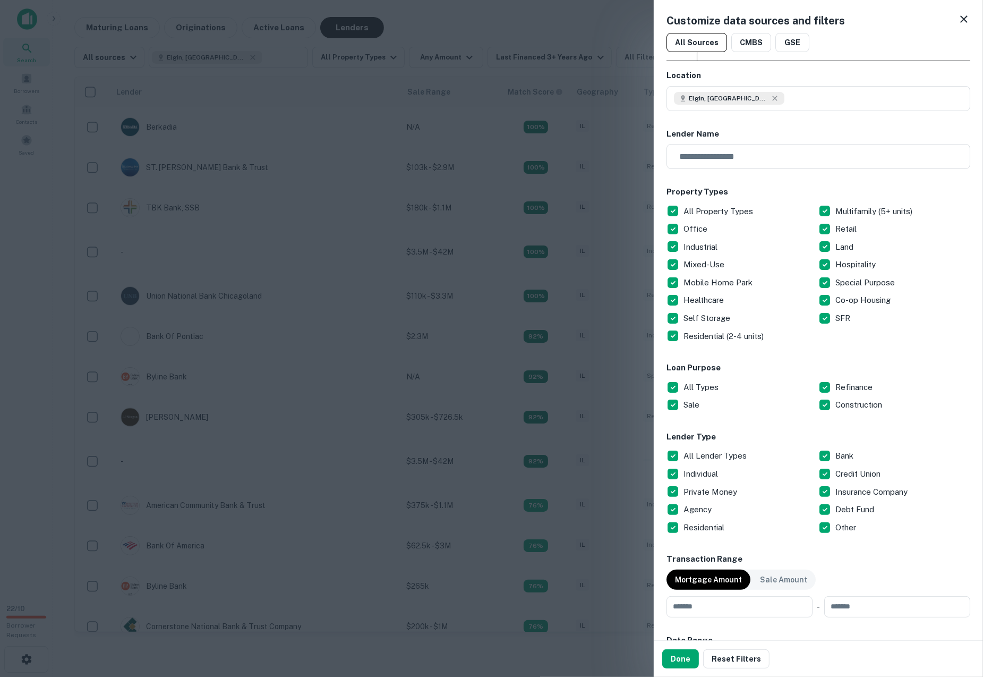
scroll to position [427, 0]
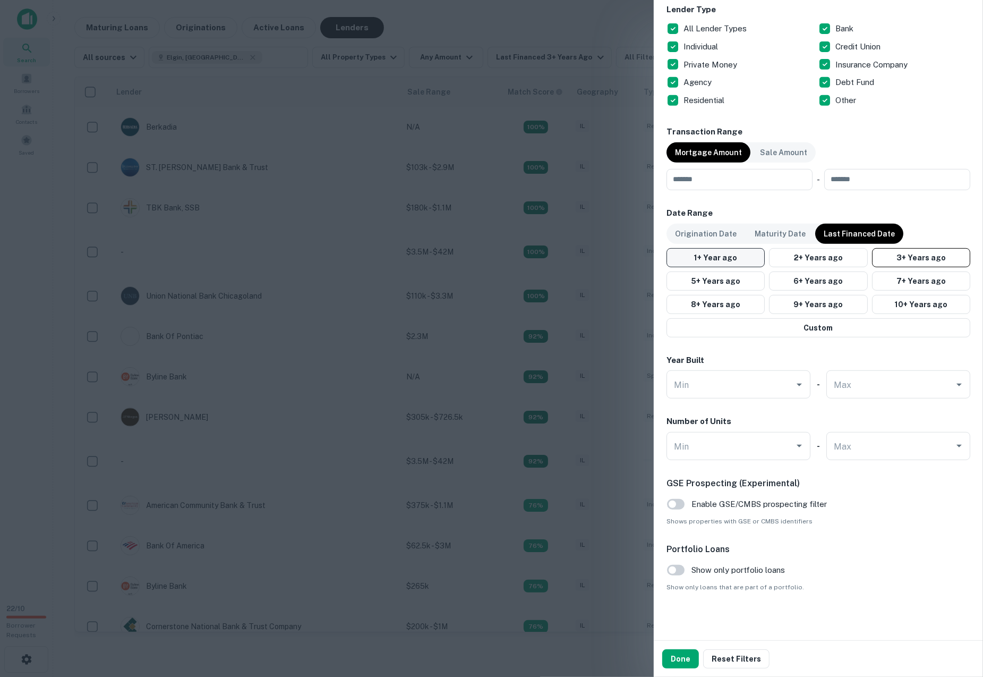
click at [735, 260] on button "1+ Year ago" at bounding box center [716, 257] width 98 height 19
click at [677, 655] on button "Done" at bounding box center [680, 658] width 37 height 19
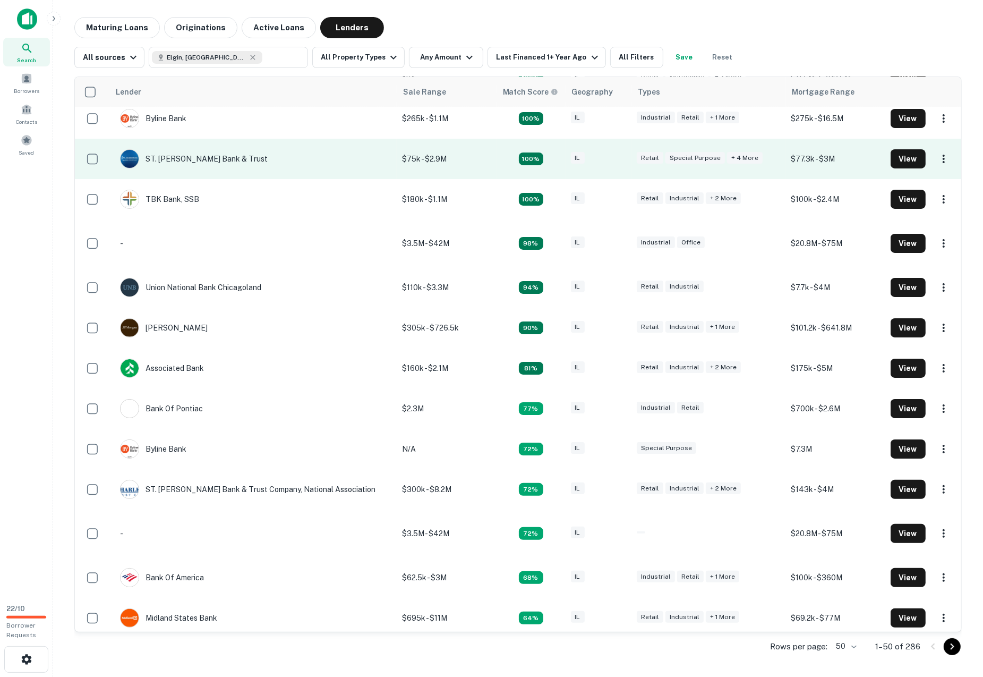
scroll to position [63, 0]
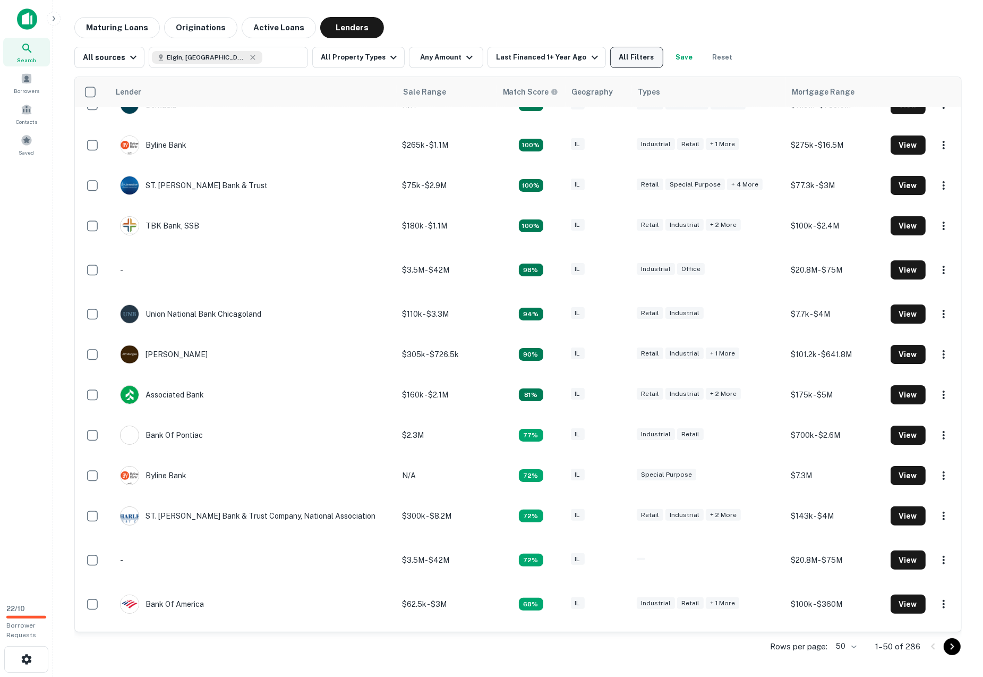
click at [611, 57] on button "All Filters" at bounding box center [636, 57] width 53 height 21
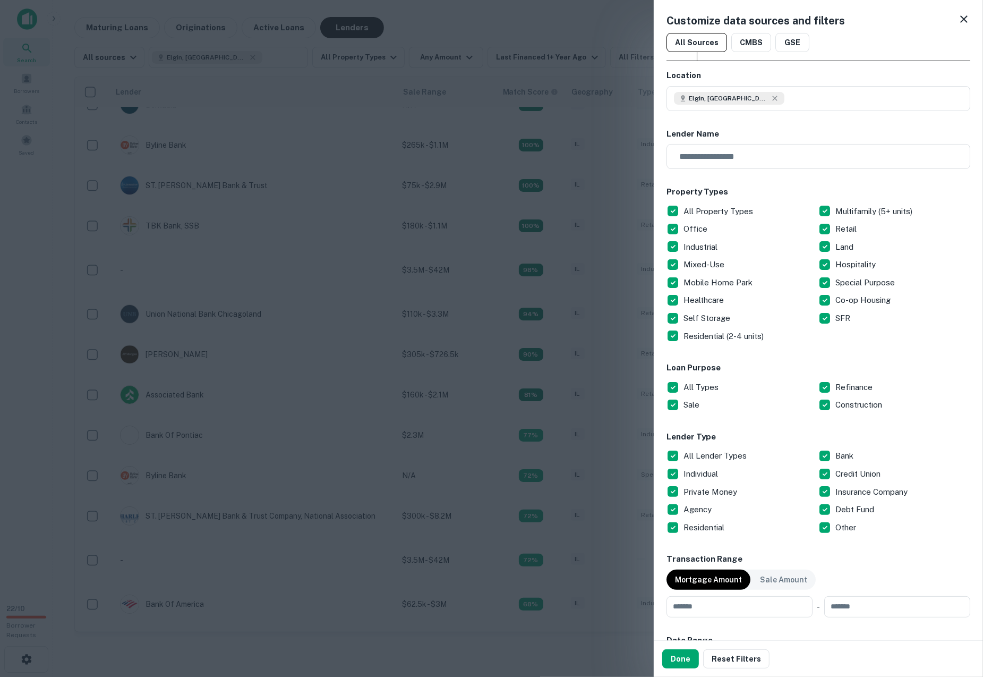
click at [509, 52] on div at bounding box center [491, 338] width 983 height 677
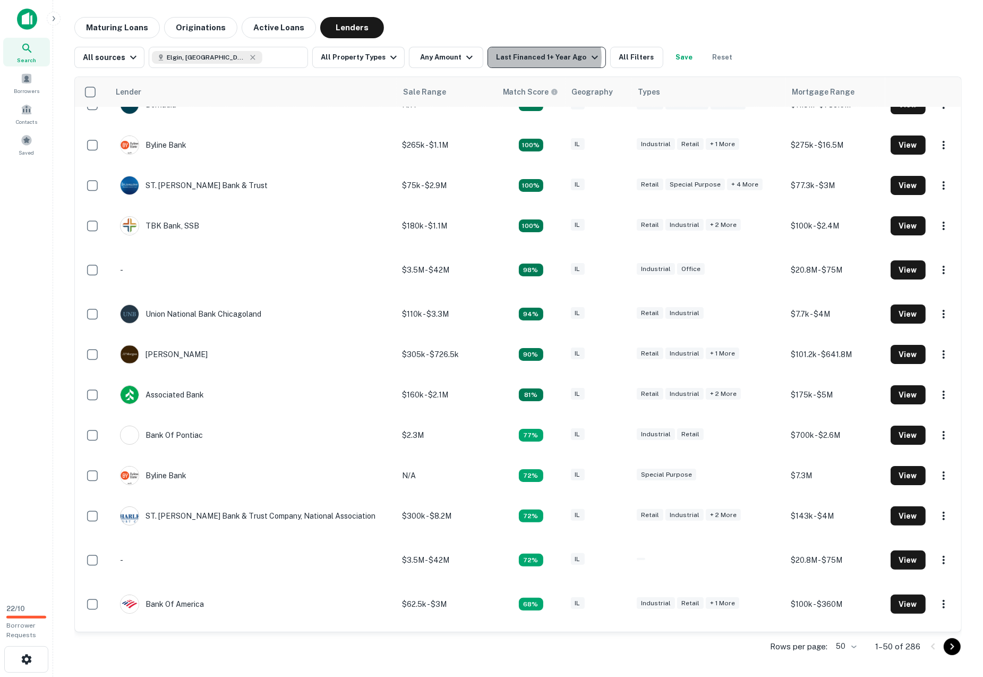
click at [537, 57] on div "Last Financed 1+ Year Ago" at bounding box center [548, 57] width 105 height 13
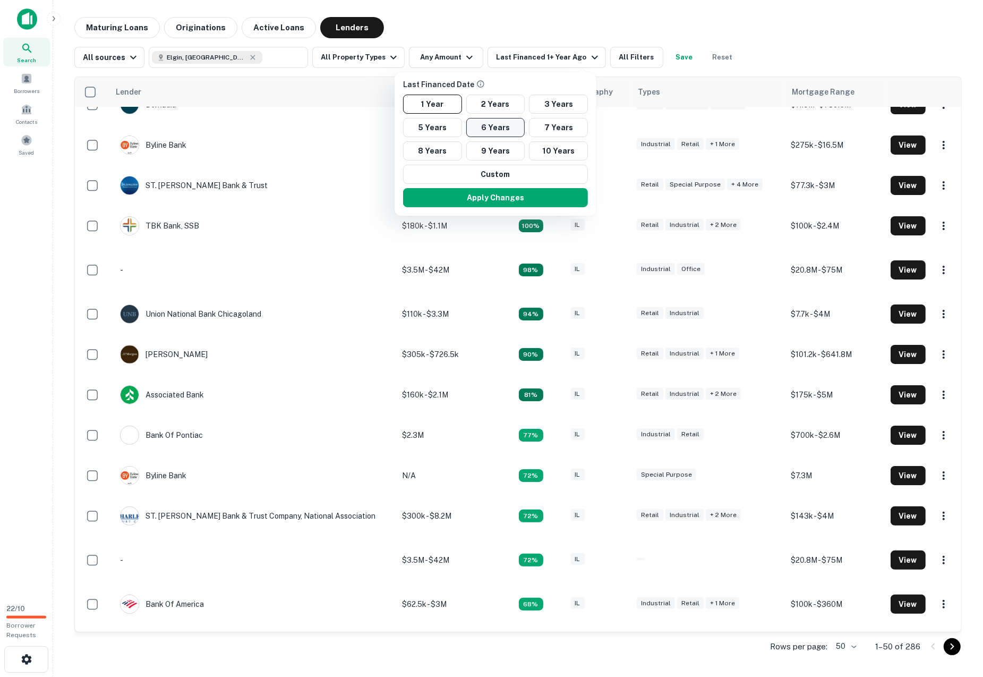
click at [469, 125] on button "6 Years" at bounding box center [495, 127] width 59 height 19
click at [465, 189] on button "Apply Changes" at bounding box center [500, 197] width 185 height 19
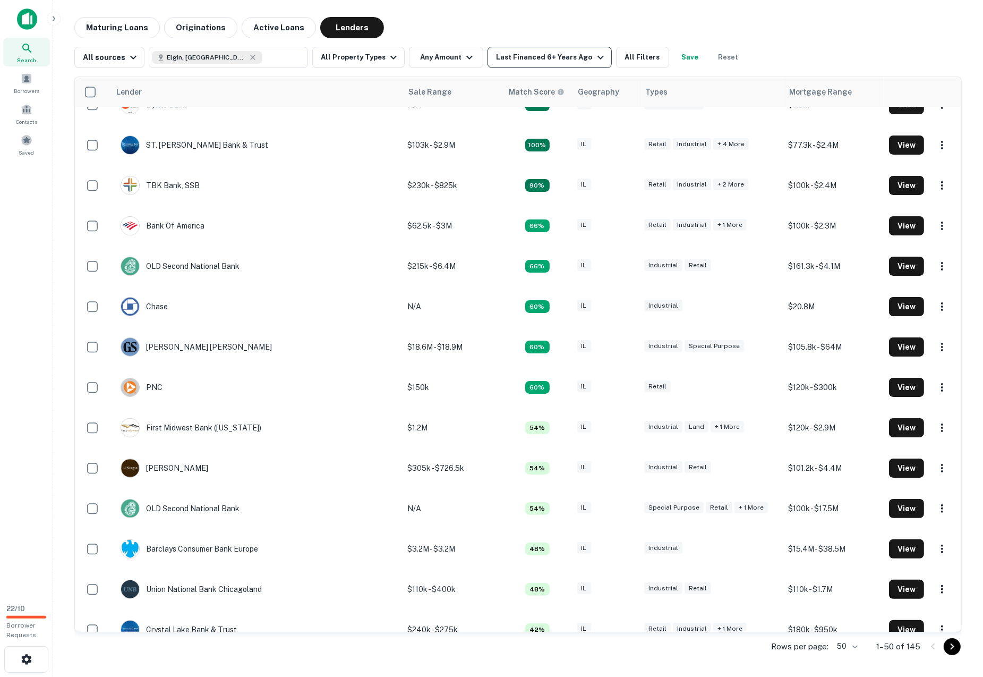
click at [528, 58] on div "Last Financed 6+ Years Ago" at bounding box center [551, 57] width 110 height 13
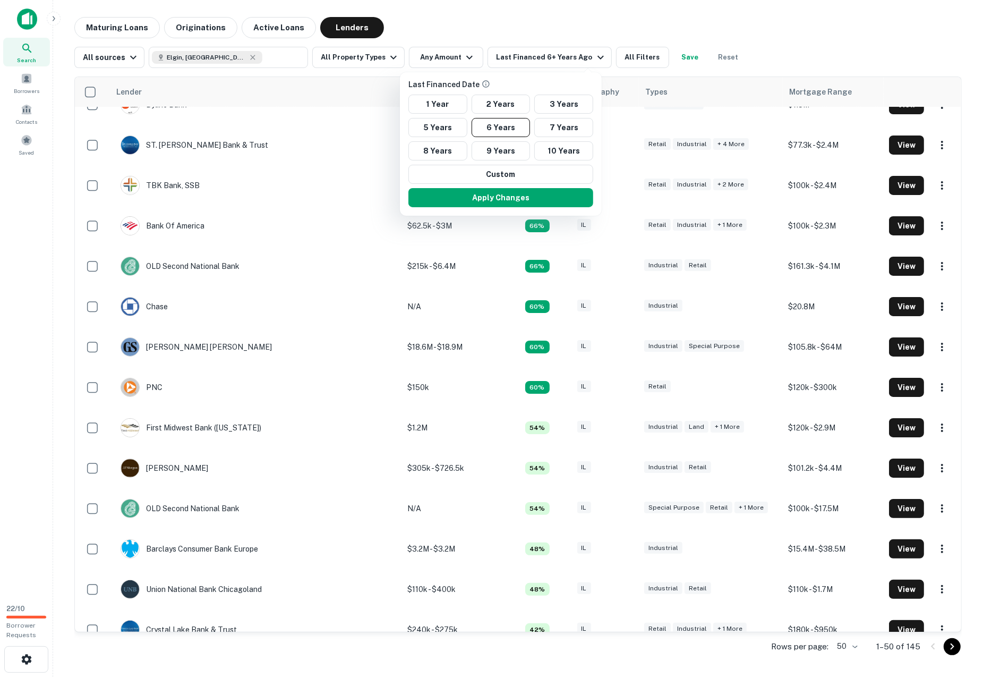
click at [550, 26] on div at bounding box center [491, 338] width 983 height 677
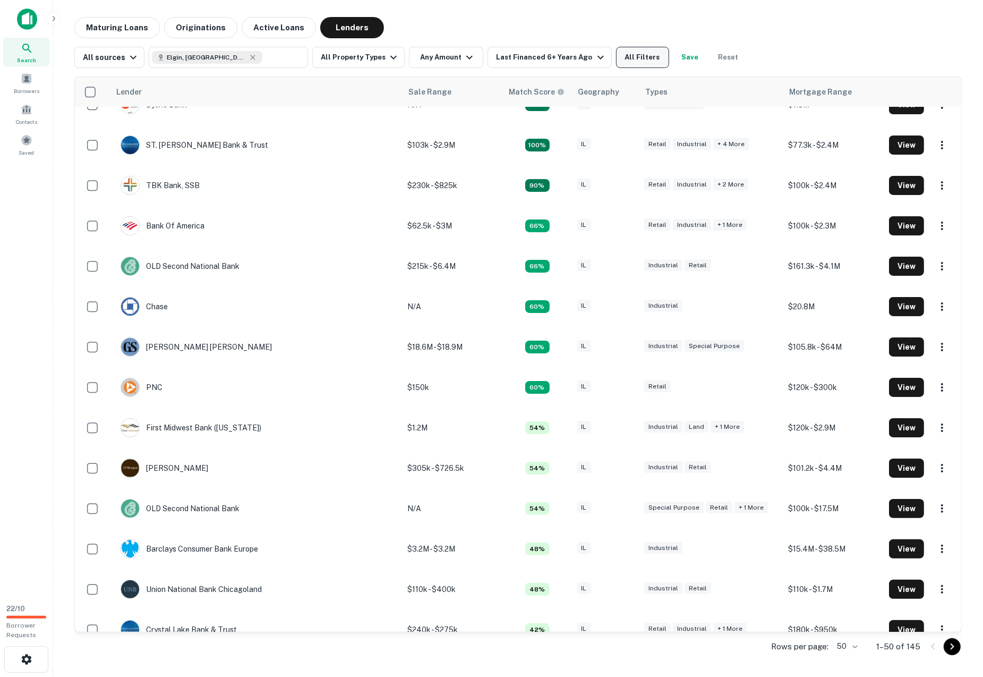
click at [628, 65] on button "All Filters" at bounding box center [642, 57] width 53 height 21
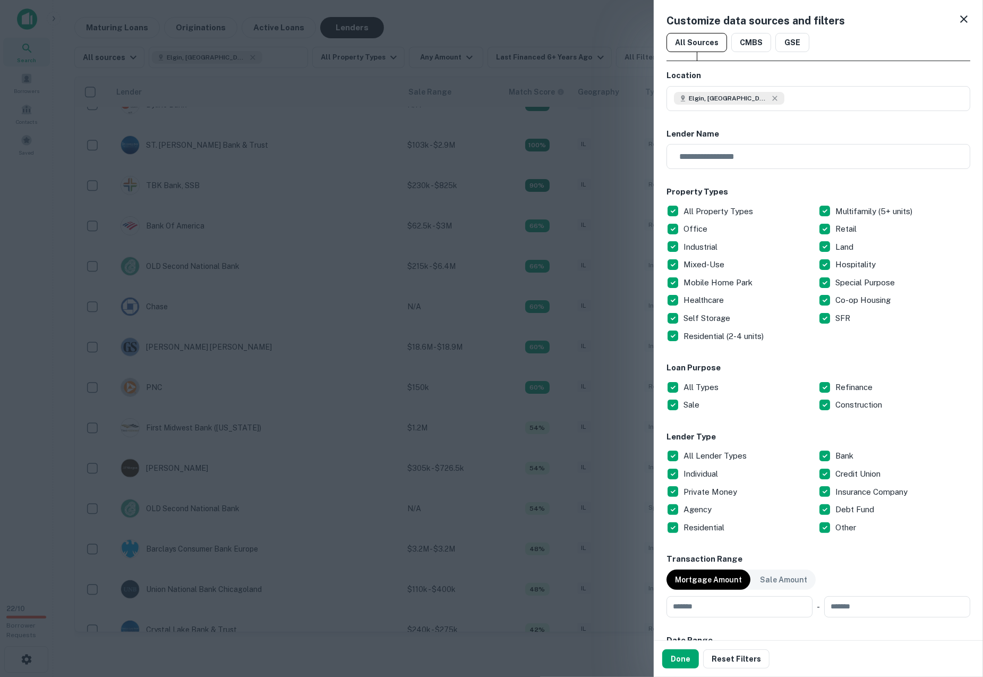
scroll to position [427, 0]
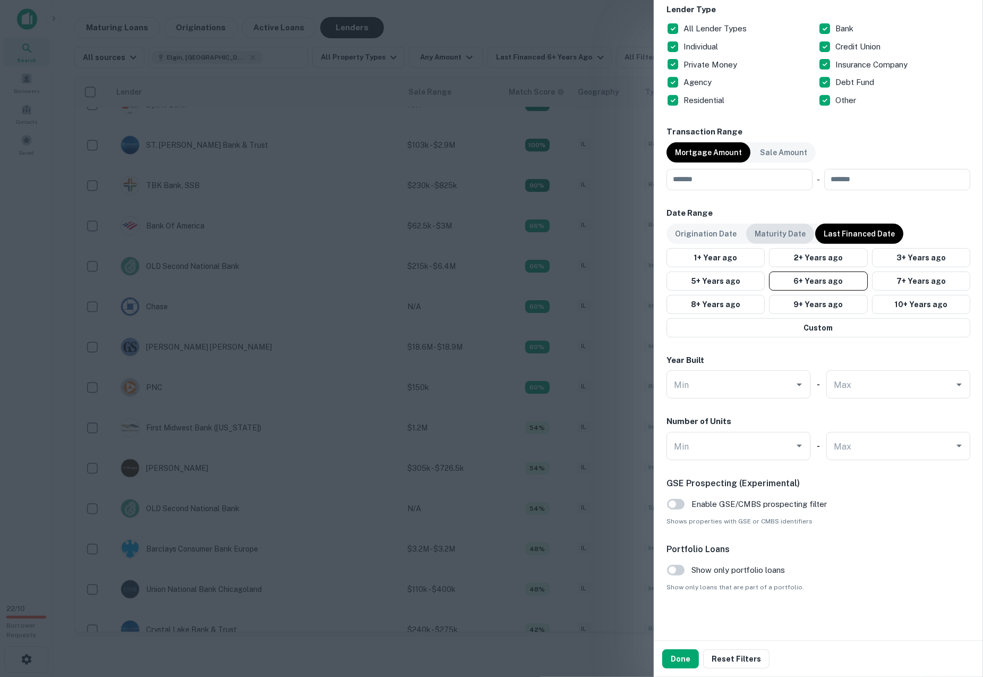
click at [761, 229] on p "Maturity Date" at bounding box center [780, 234] width 51 height 12
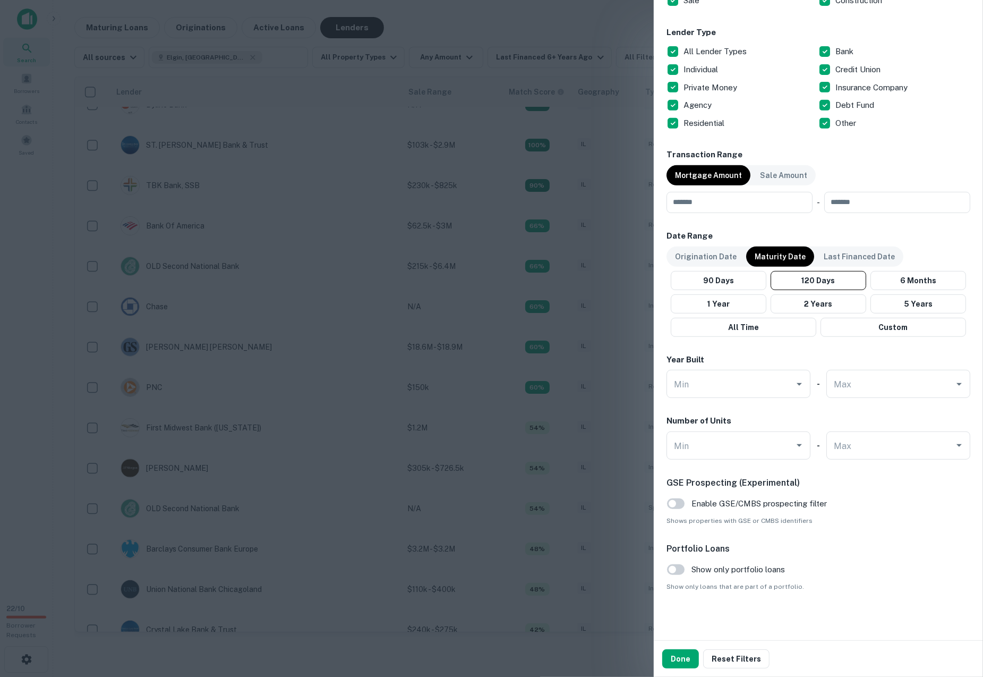
click at [669, 657] on button "Done" at bounding box center [680, 658] width 37 height 19
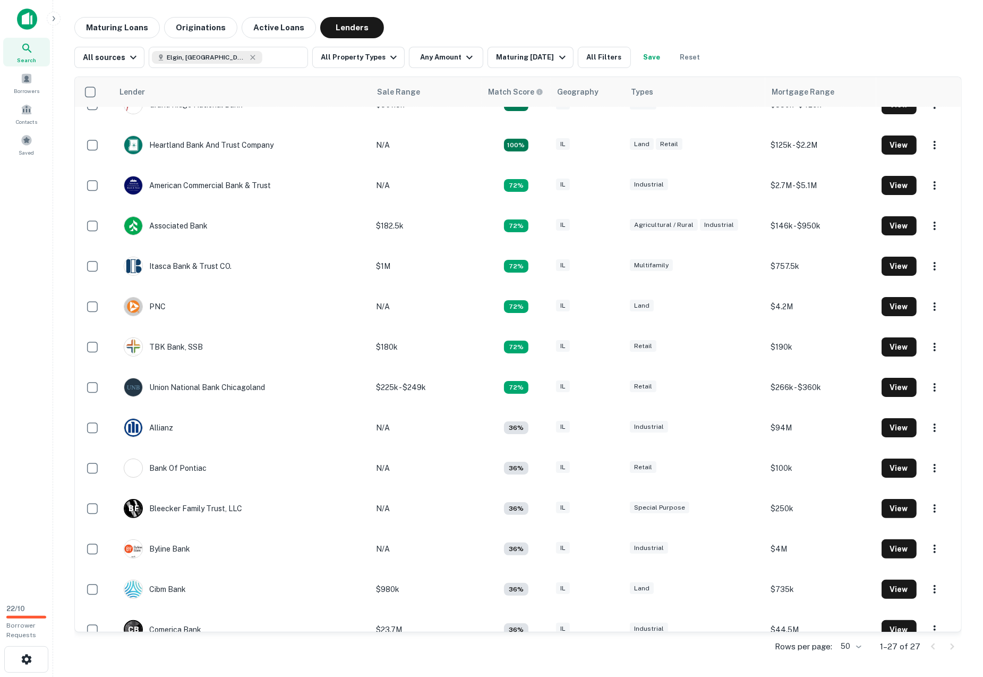
click at [495, 35] on div "Maturing Loans Originations Active Loans Lenders" at bounding box center [517, 27] width 887 height 21
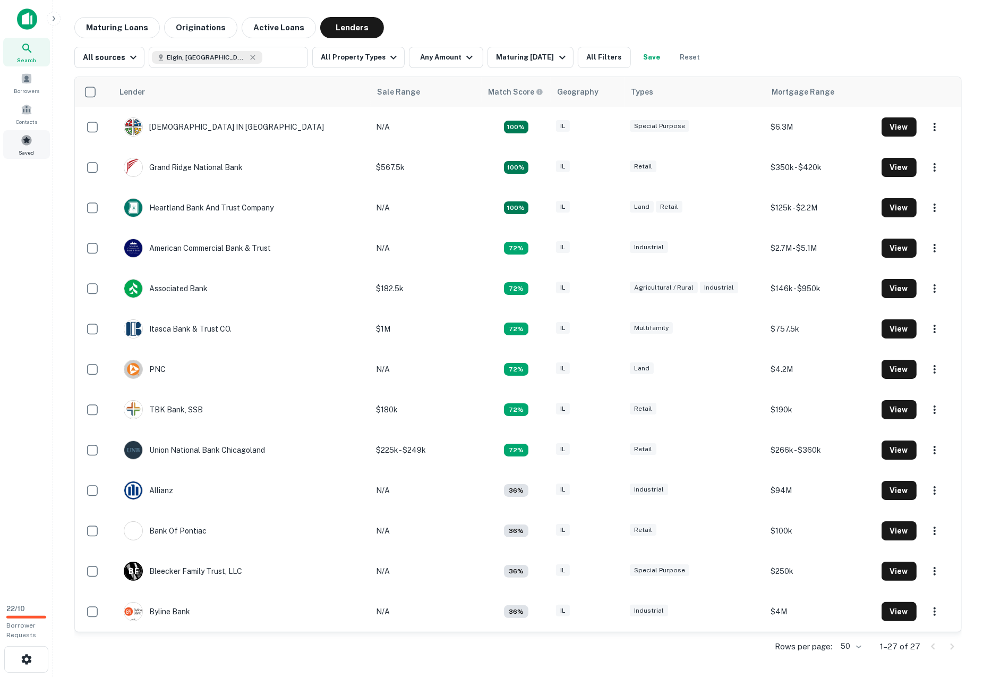
click at [24, 146] on div "Saved" at bounding box center [26, 144] width 47 height 29
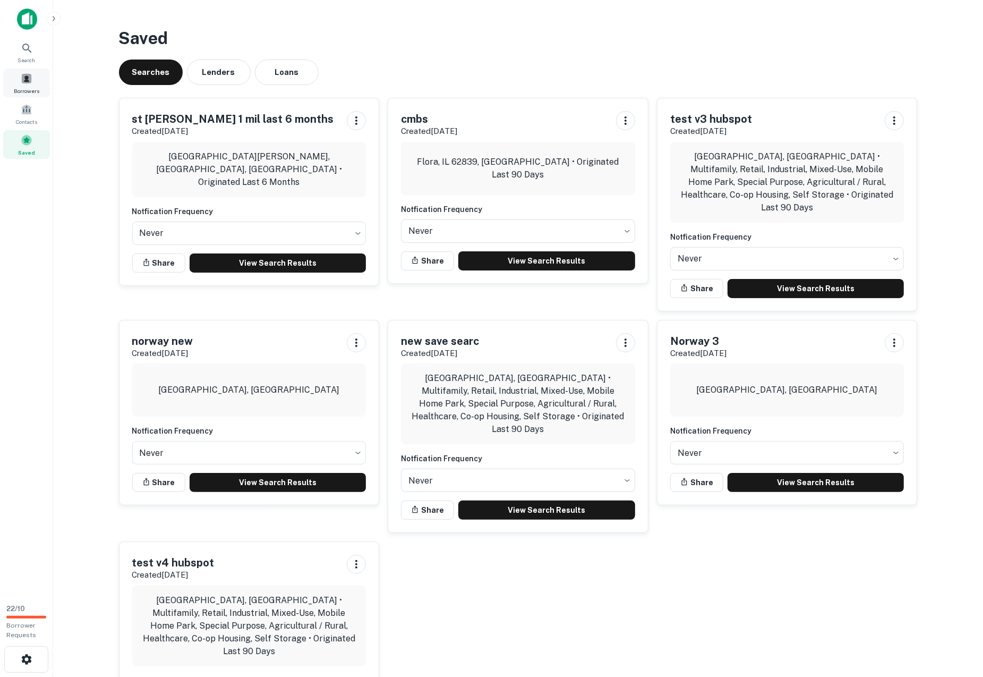
click at [28, 81] on span at bounding box center [27, 79] width 12 height 12
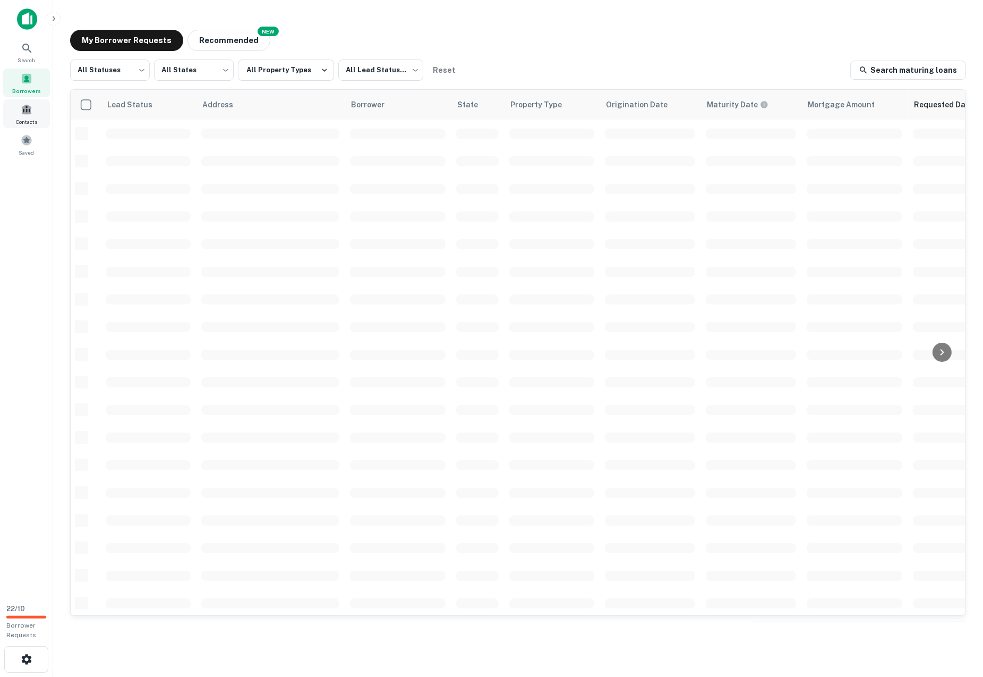
click at [27, 117] on span "Contacts" at bounding box center [26, 121] width 21 height 8
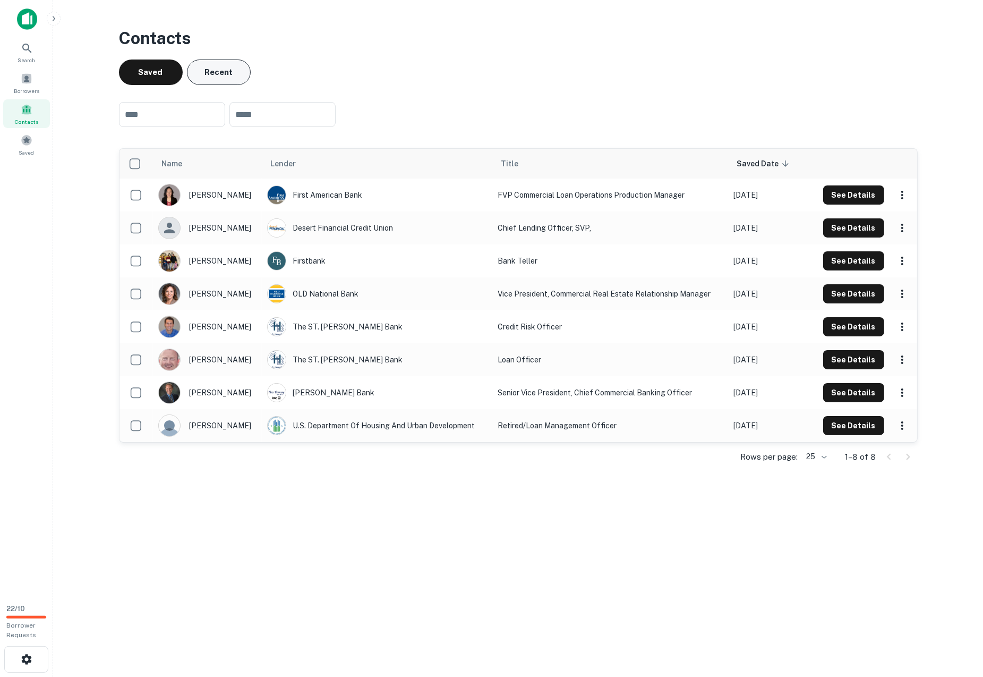
click at [203, 75] on button "Recent" at bounding box center [219, 71] width 64 height 25
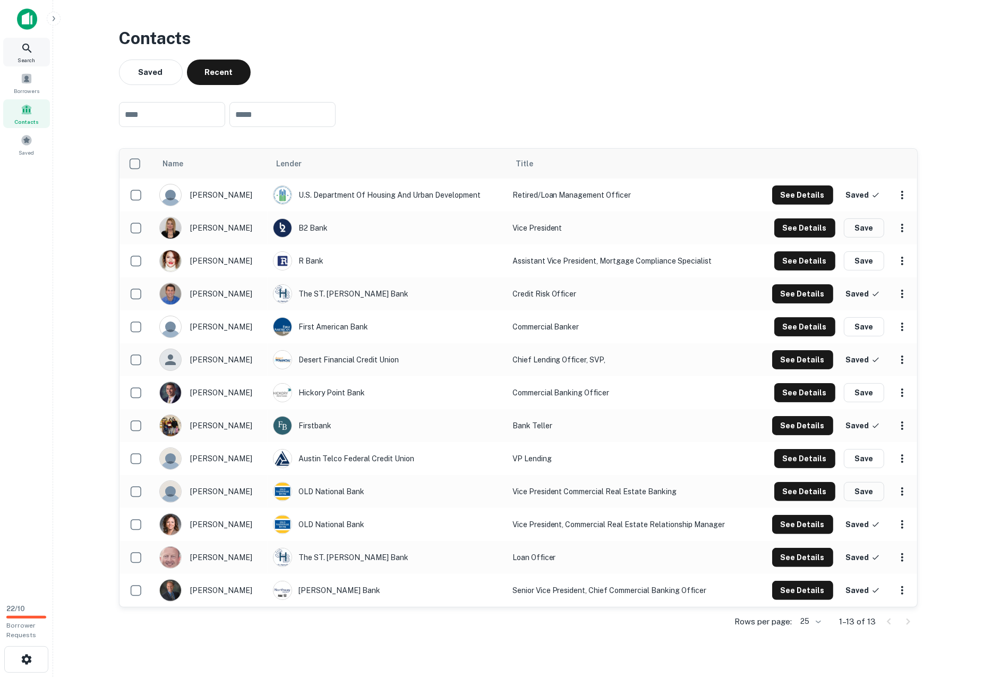
click at [28, 47] on icon at bounding box center [27, 48] width 13 height 13
